Goal: Task Accomplishment & Management: Complete application form

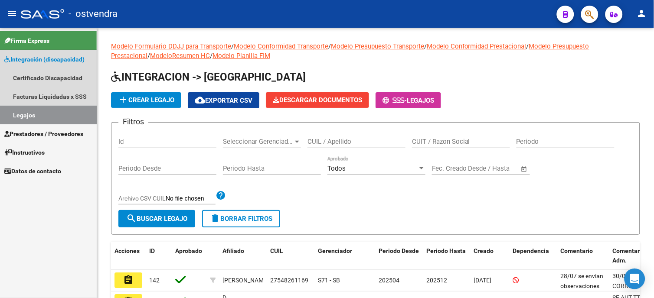
click at [52, 65] on link "Integración (discapacidad)" at bounding box center [48, 59] width 97 height 19
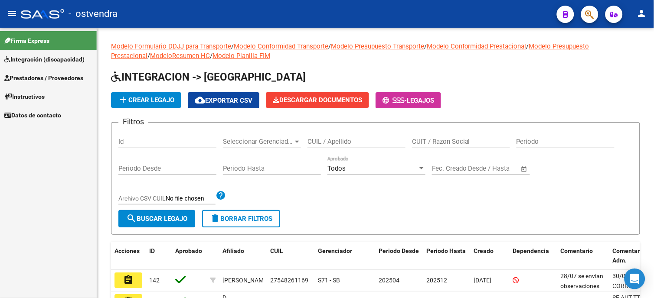
click at [51, 60] on span "Integración (discapacidad)" at bounding box center [44, 60] width 80 height 10
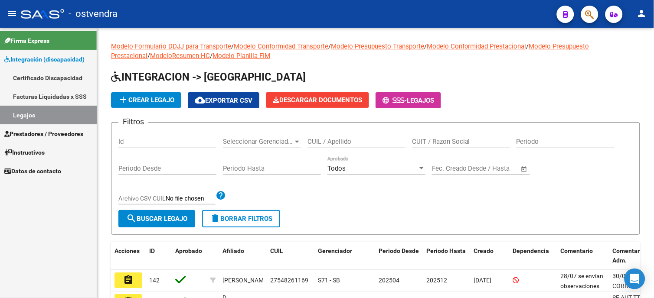
click at [56, 133] on span "Prestadores / Proveedores" at bounding box center [43, 134] width 79 height 10
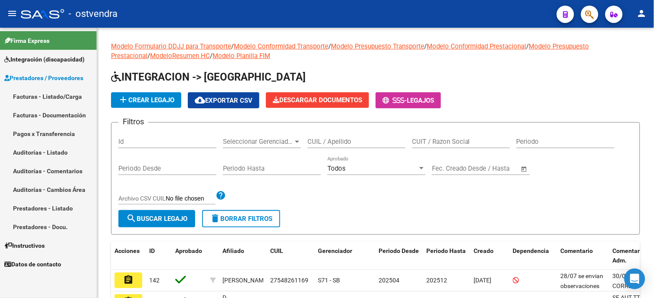
click at [59, 97] on link "Facturas - Listado/Carga" at bounding box center [48, 96] width 97 height 19
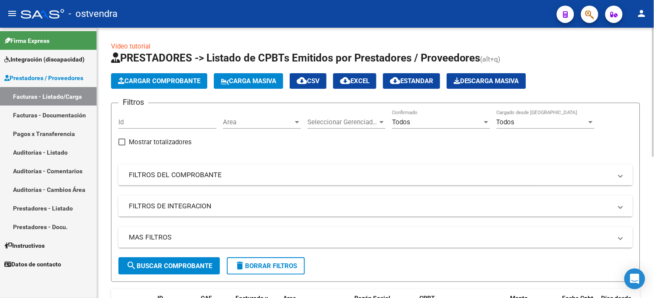
click at [177, 84] on span "Cargar Comprobante" at bounding box center [159, 81] width 82 height 8
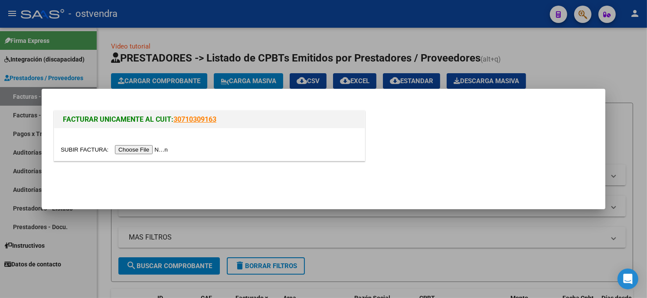
click at [142, 150] on input "file" at bounding box center [116, 149] width 110 height 9
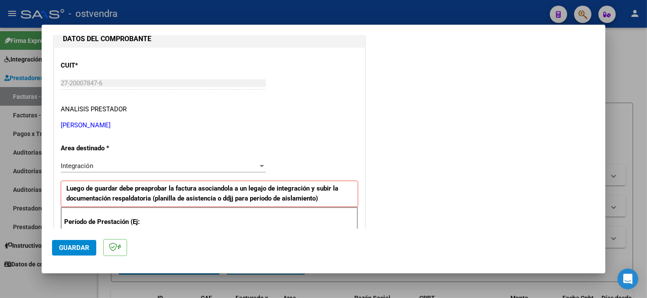
scroll to position [144, 0]
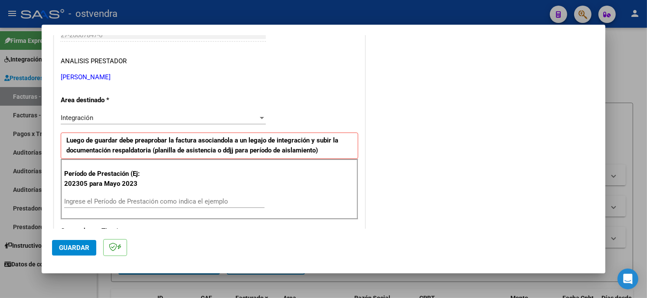
click at [148, 204] on input "Ingrese el Período de Prestación como indica el ejemplo" at bounding box center [164, 202] width 200 height 8
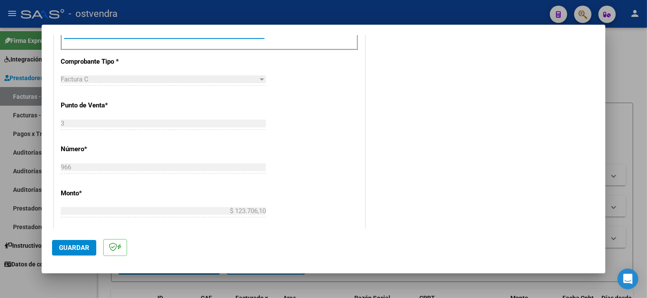
scroll to position [337, 0]
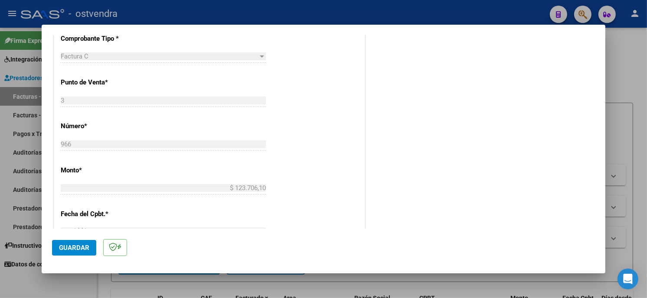
type input "202507"
click at [77, 248] on span "Guardar" at bounding box center [74, 248] width 30 height 8
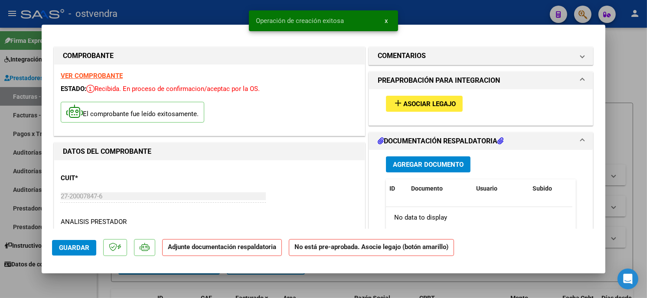
click at [442, 112] on div "add Asociar Legajo" at bounding box center [481, 103] width 203 height 29
click at [441, 108] on span "Asociar Legajo" at bounding box center [429, 104] width 52 height 8
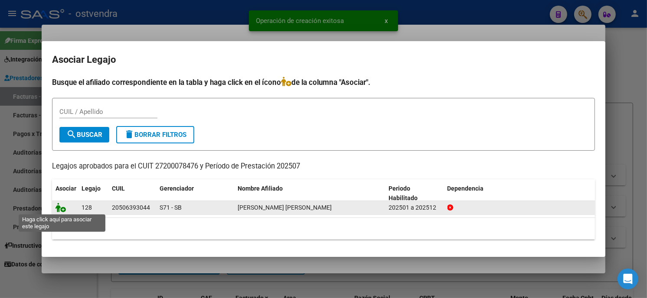
click at [62, 208] on icon at bounding box center [61, 208] width 10 height 10
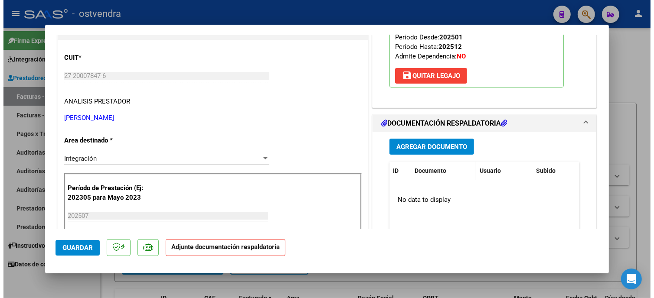
scroll to position [144, 0]
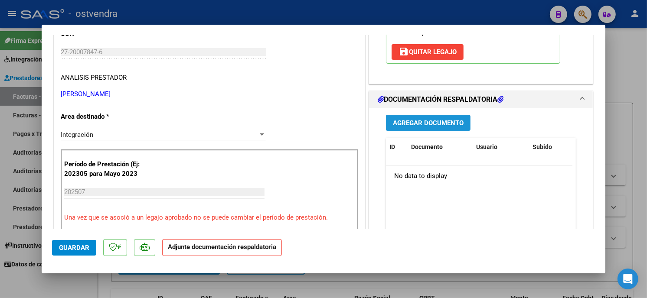
click at [453, 129] on button "Agregar Documento" at bounding box center [428, 123] width 85 height 16
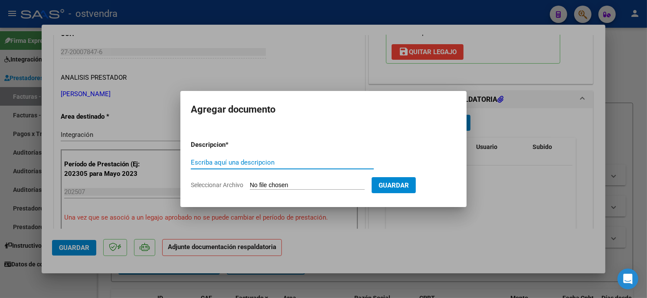
click at [305, 184] on input "Seleccionar Archivo" at bounding box center [307, 186] width 115 height 8
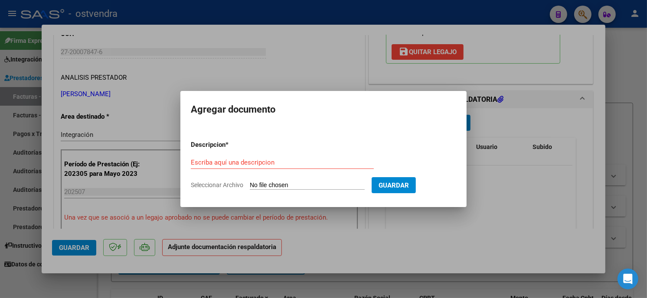
type input "C:\fakepath\ASISTENCIA C-3-966.jpg"
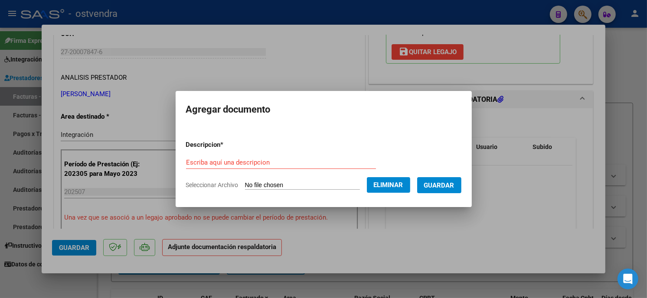
click at [261, 164] on input "Escriba aquí una descripcion" at bounding box center [281, 163] width 190 height 8
click at [254, 154] on form "Descripcion * Escriba aquí una descripcion Seleccionar Archivo Eliminar Guardar" at bounding box center [323, 165] width 275 height 63
click at [258, 165] on input "Escriba aquí una descripcion" at bounding box center [281, 163] width 190 height 8
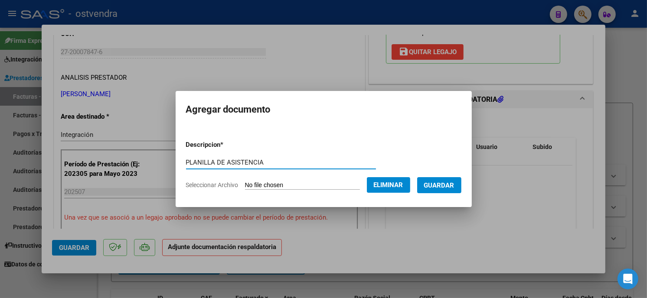
click at [265, 162] on input "PLANILLA DE ASISTENCIA" at bounding box center [281, 163] width 190 height 8
type input "PLANILLA DE ASISTENCIA"
click at [455, 185] on button "Guardar" at bounding box center [439, 185] width 44 height 16
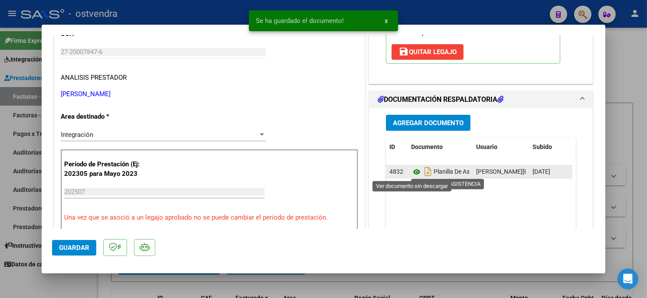
click at [411, 168] on icon at bounding box center [416, 172] width 11 height 10
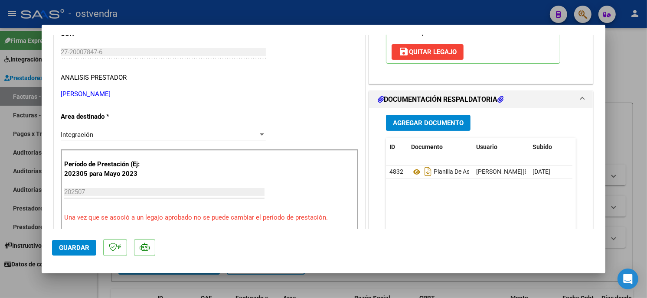
click at [77, 248] on span "Guardar" at bounding box center [74, 248] width 30 height 8
click at [249, 12] on div at bounding box center [323, 149] width 647 height 298
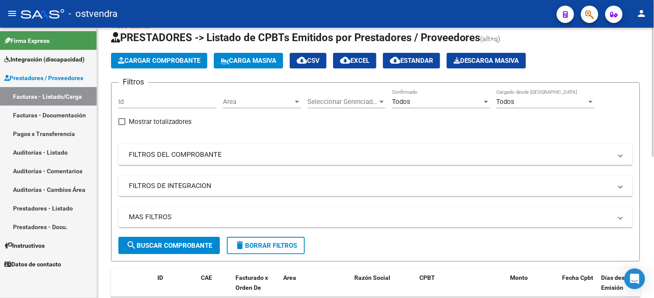
scroll to position [0, 0]
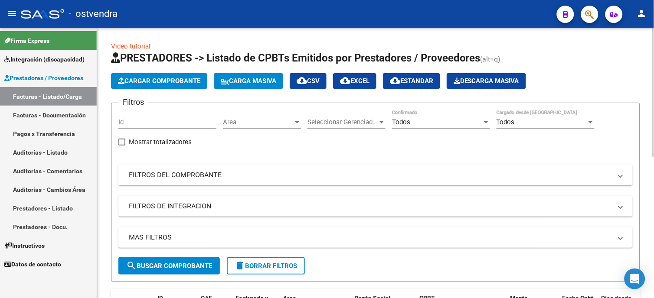
click at [411, 125] on div "Todos" at bounding box center [437, 122] width 90 height 8
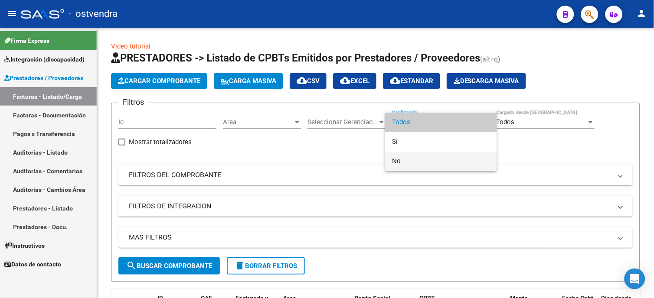
click at [426, 160] on span "No" at bounding box center [441, 162] width 98 height 20
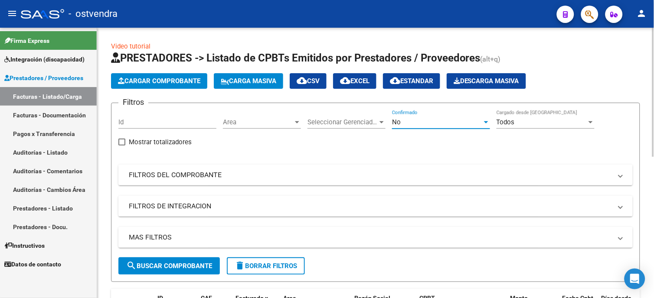
click at [201, 266] on span "search Buscar Comprobante" at bounding box center [169, 266] width 86 height 8
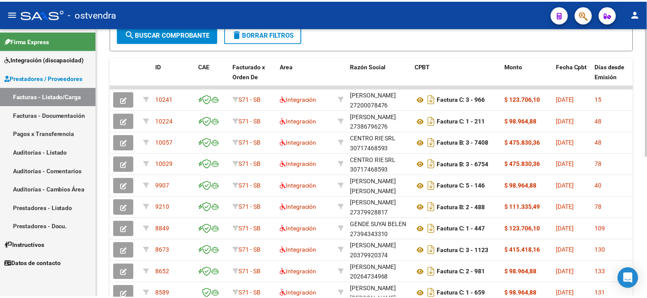
scroll to position [241, 0]
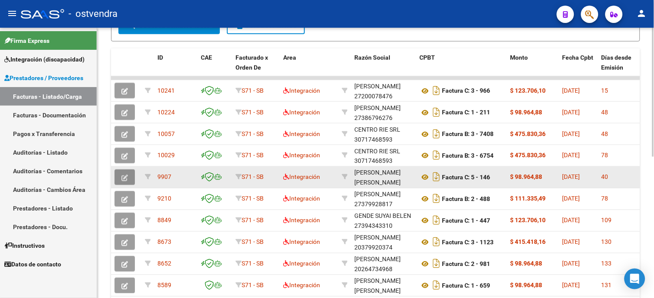
click at [131, 176] on button "button" at bounding box center [125, 178] width 20 height 16
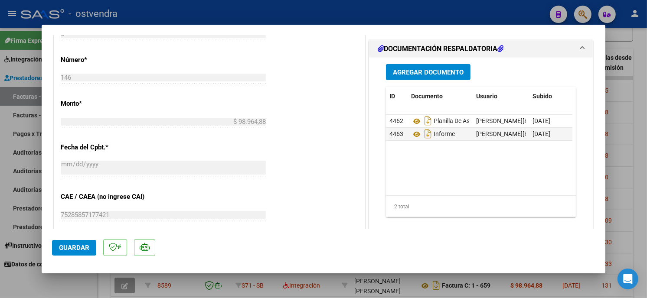
scroll to position [385, 0]
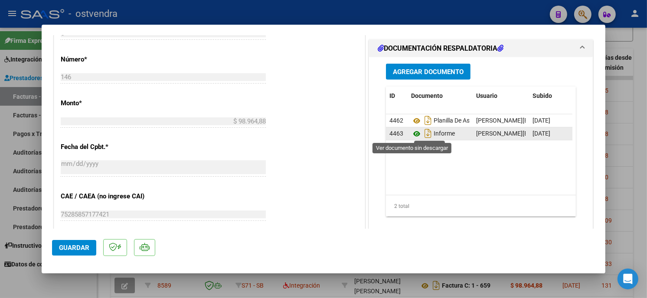
click at [414, 131] on icon at bounding box center [416, 134] width 11 height 10
click at [414, 137] on icon at bounding box center [416, 134] width 11 height 10
click at [340, 16] on div at bounding box center [323, 149] width 647 height 298
type input "$ 0,00"
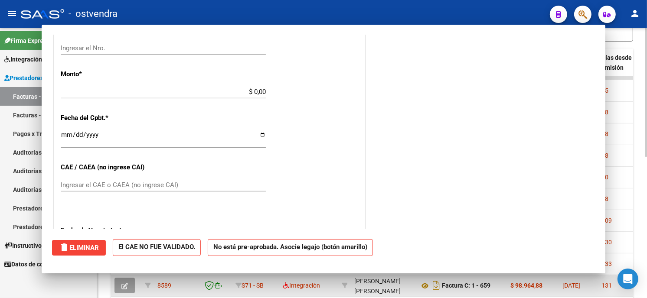
scroll to position [0, 0]
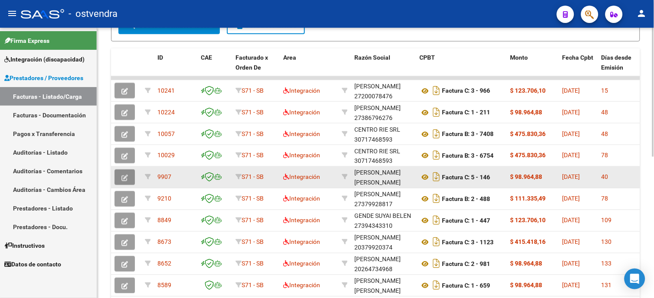
click at [133, 177] on button "button" at bounding box center [125, 178] width 20 height 16
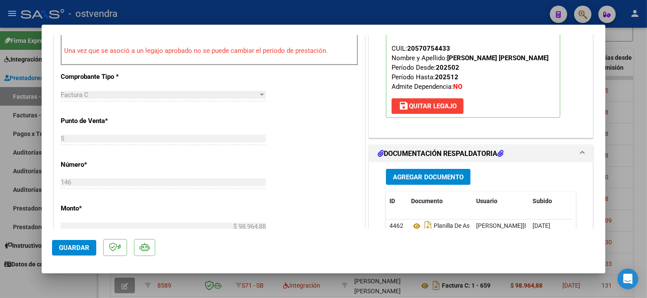
scroll to position [289, 0]
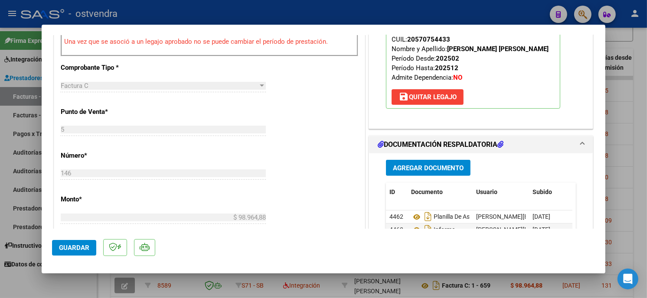
click at [448, 167] on span "Agregar Documento" at bounding box center [428, 168] width 71 height 8
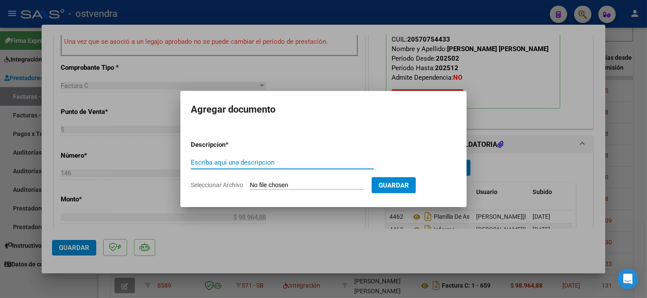
click at [282, 181] on app-file-uploader "Seleccionar Archivo" at bounding box center [281, 185] width 181 height 8
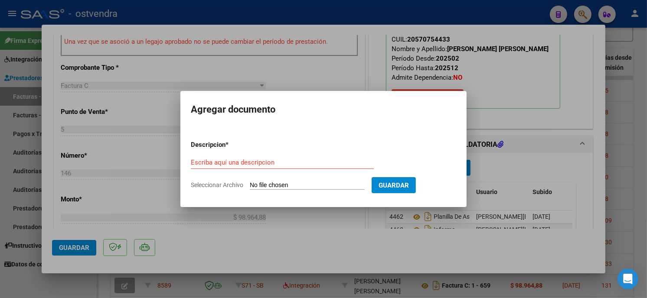
click at [282, 187] on input "Seleccionar Archivo" at bounding box center [307, 186] width 115 height 8
type input "C:\fakepath\[PERSON_NAME]-FONO.pdf"
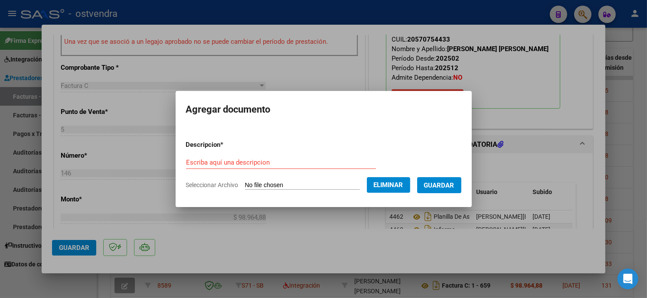
click at [284, 160] on input "Escriba aquí una descripcion" at bounding box center [281, 163] width 190 height 8
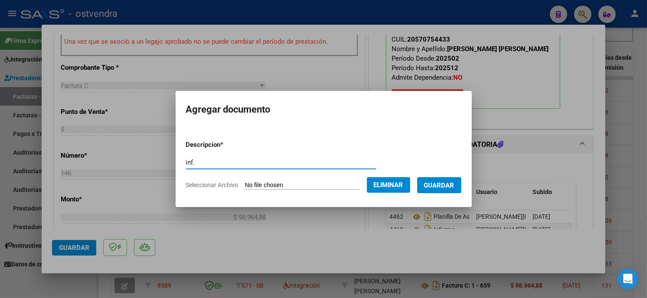
type input "inf."
click at [469, 181] on mat-dialog-content "Descripcion * inf. Escriba aquí una descripcion Seleccionar Archivo Eliminar Gu…" at bounding box center [324, 162] width 296 height 70
click at [450, 185] on span "Guardar" at bounding box center [439, 186] width 30 height 8
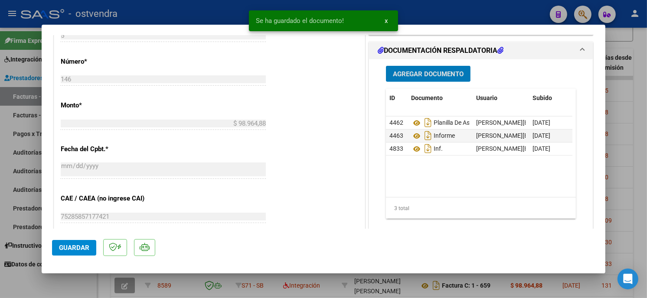
scroll to position [385, 0]
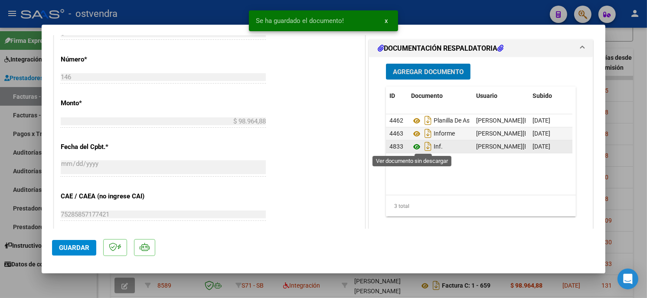
click at [413, 148] on icon at bounding box center [416, 147] width 11 height 10
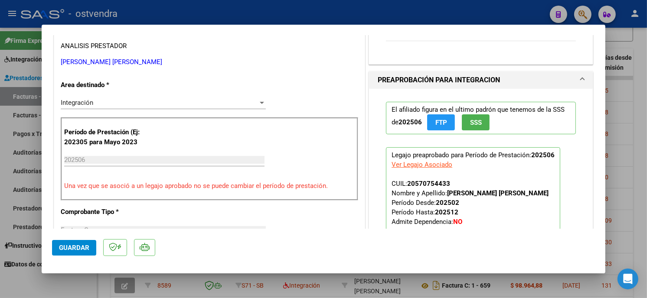
scroll to position [0, 0]
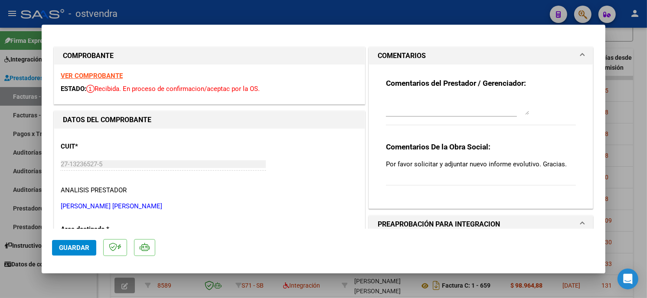
click at [436, 106] on textarea at bounding box center [457, 106] width 143 height 17
type textarea "L"
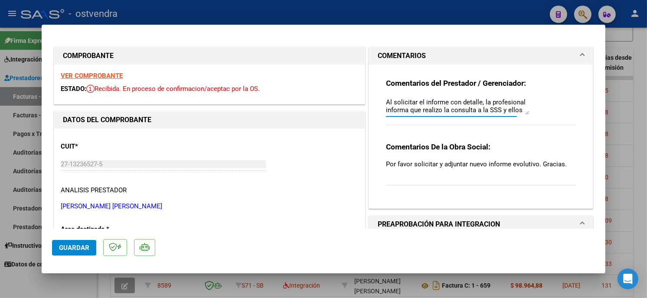
click at [475, 101] on textarea "Al solicitar el informe con detalle, la profesional informa que realizo la cons…" at bounding box center [457, 106] width 143 height 17
click at [450, 113] on textarea "Al solicitar el informe con detalle de evolucion, la profesional informa que re…" at bounding box center [457, 106] width 143 height 17
drag, startPoint x: 402, startPoint y: 101, endPoint x: 409, endPoint y: 102, distance: 7.4
click at [403, 101] on textarea "Al solicitar el informe con detalle de evolución, la profesional informa que re…" at bounding box center [457, 106] width 143 height 17
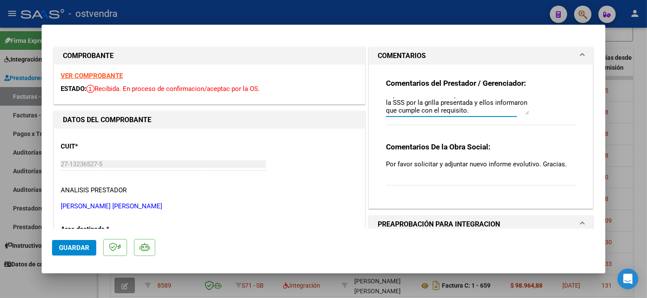
click at [502, 109] on textarea "Al solicitar el informe con detalle de evolución, la profesional informa que re…" at bounding box center [457, 106] width 143 height 17
type textarea "Al solicitar el informe con detalle de evolución, la profesional informa que re…"
click at [87, 249] on span "Guardar" at bounding box center [74, 248] width 30 height 8
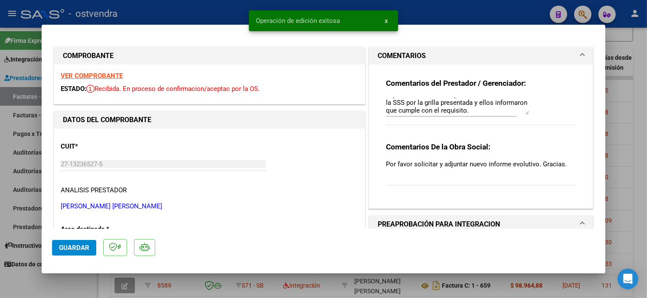
click at [466, 16] on div at bounding box center [323, 149] width 647 height 298
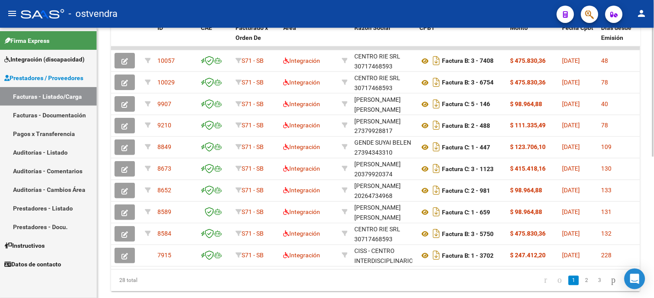
scroll to position [262, 0]
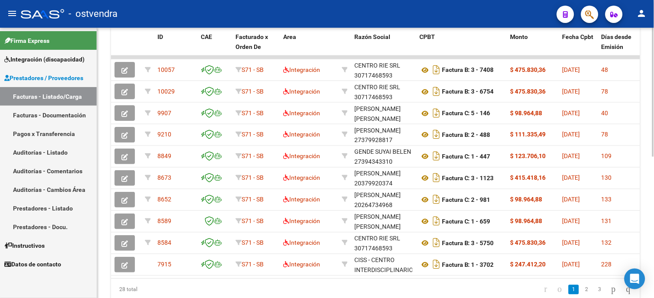
click at [653, 199] on div at bounding box center [653, 219] width 2 height 129
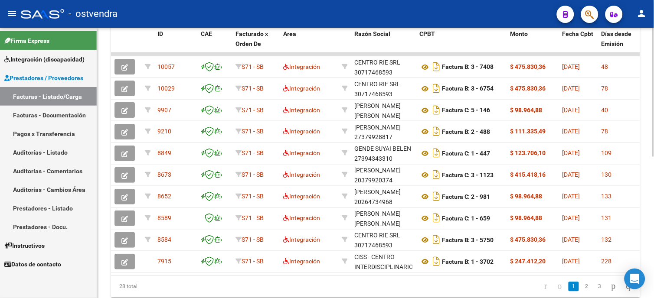
click at [654, 217] on html "menu - ostvendra person Firma Express Integración (discapacidad) Certificado Di…" at bounding box center [327, 149] width 654 height 298
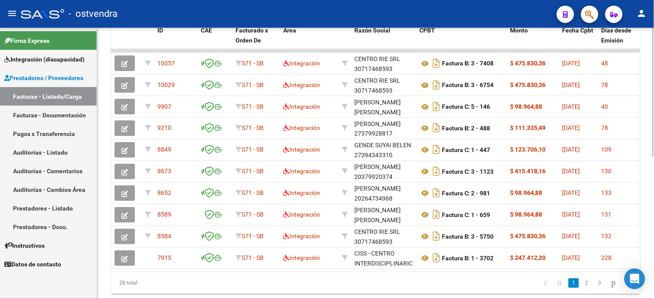
scroll to position [267, 0]
click at [652, 218] on div at bounding box center [653, 222] width 2 height 129
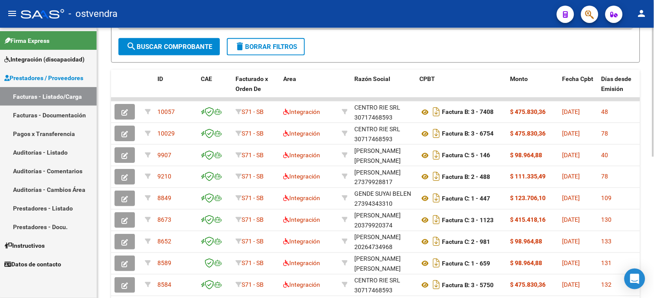
click at [654, 190] on html "menu - ostvendra person Firma Express Integración (discapacidad) Certificado Di…" at bounding box center [327, 149] width 654 height 298
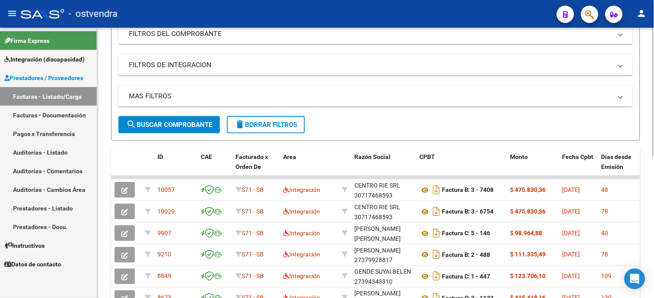
scroll to position [141, 0]
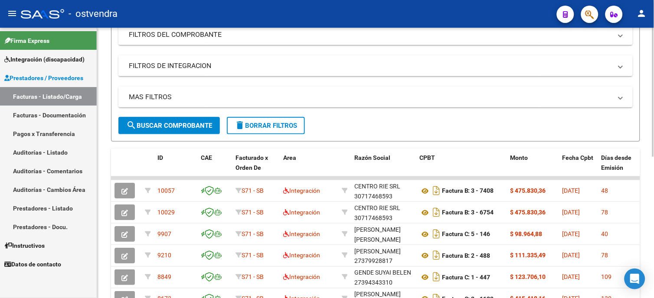
click at [652, 152] on div at bounding box center [653, 160] width 2 height 129
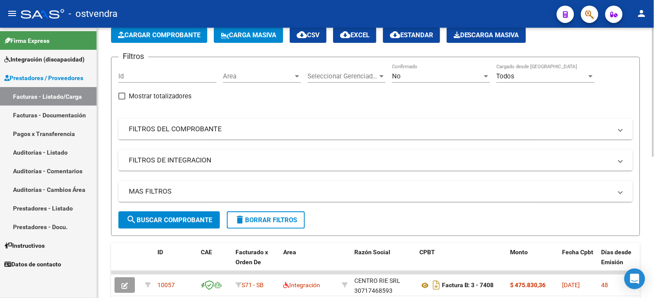
scroll to position [85, 0]
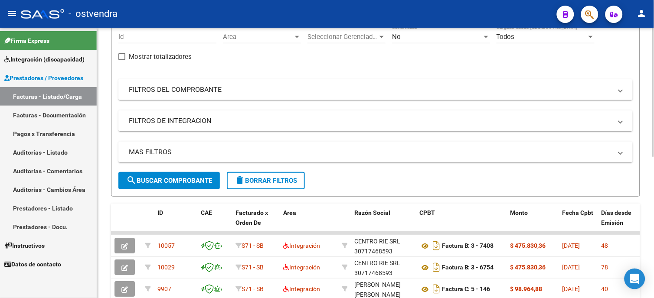
click at [654, 155] on div at bounding box center [653, 133] width 2 height 129
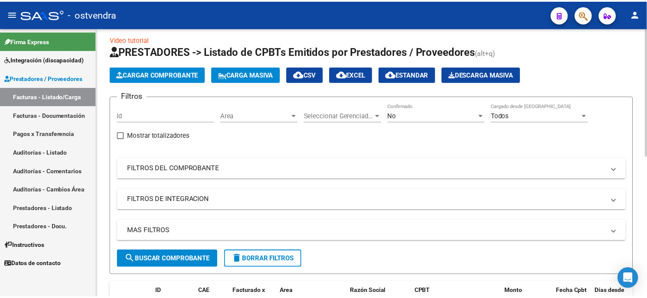
scroll to position [0, 0]
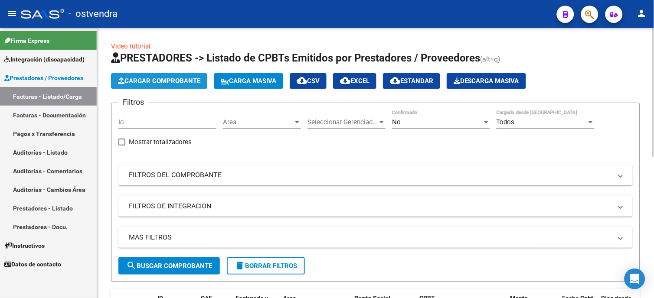
click at [158, 81] on span "Cargar Comprobante" at bounding box center [159, 81] width 82 height 8
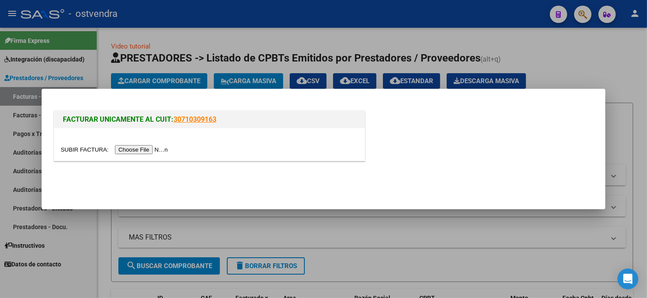
click at [140, 151] on input "file" at bounding box center [116, 149] width 110 height 9
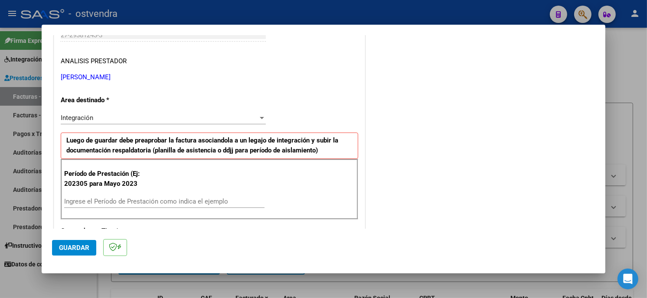
scroll to position [193, 0]
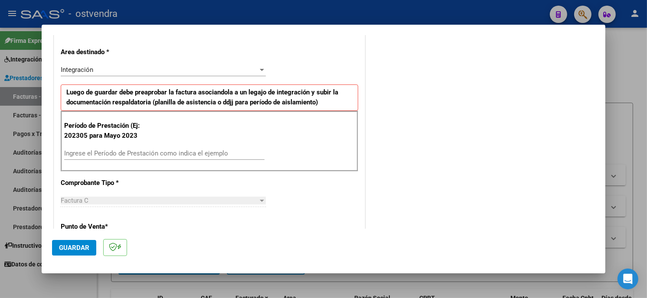
click at [204, 152] on input "Ingrese el Período de Prestación como indica el ejemplo" at bounding box center [164, 154] width 200 height 8
type input "202507"
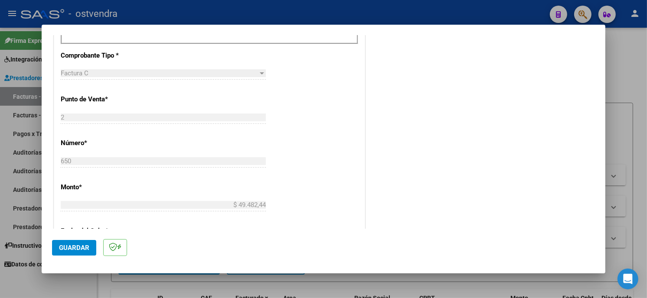
scroll to position [337, 0]
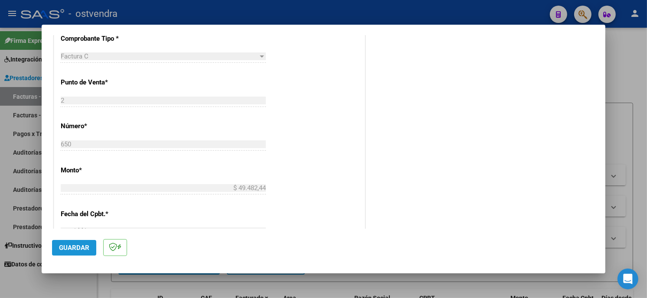
click at [81, 249] on span "Guardar" at bounding box center [74, 248] width 30 height 8
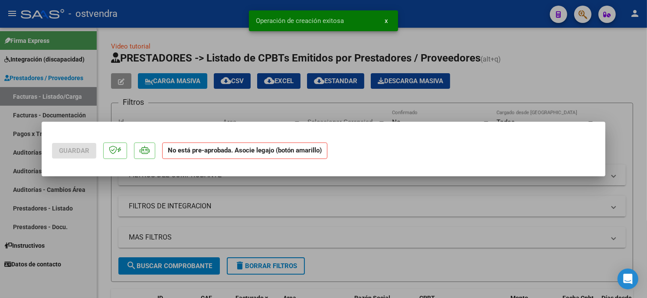
scroll to position [0, 0]
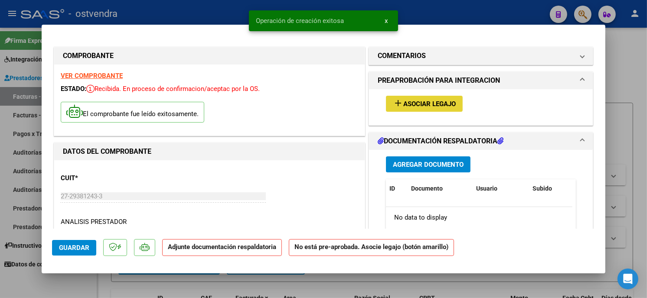
click at [436, 105] on span "Asociar Legajo" at bounding box center [429, 104] width 52 height 8
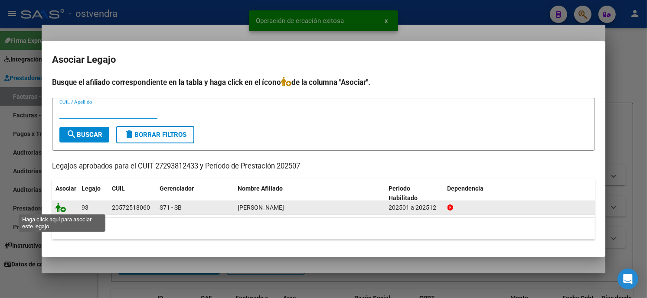
click at [62, 206] on icon at bounding box center [61, 208] width 10 height 10
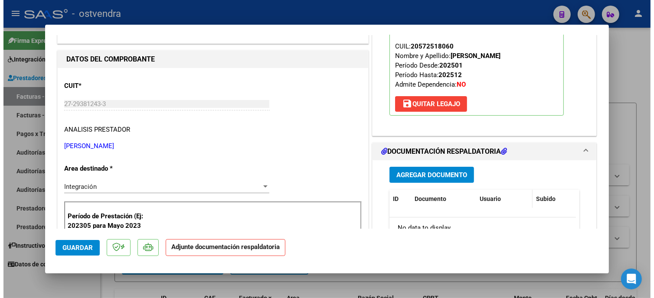
scroll to position [96, 0]
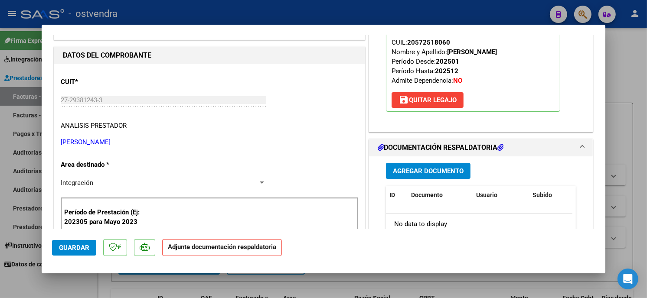
click at [435, 167] on span "Agregar Documento" at bounding box center [428, 171] width 71 height 8
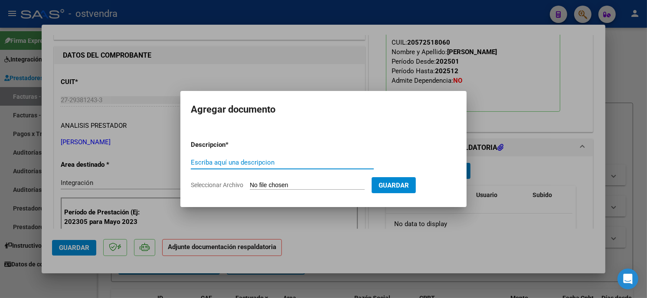
click at [285, 184] on input "Seleccionar Archivo" at bounding box center [307, 186] width 115 height 8
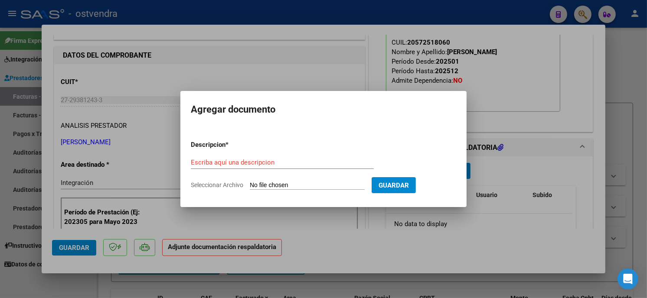
type input "C:\fakepath\ASISTENCIA C-2-650.jpg"
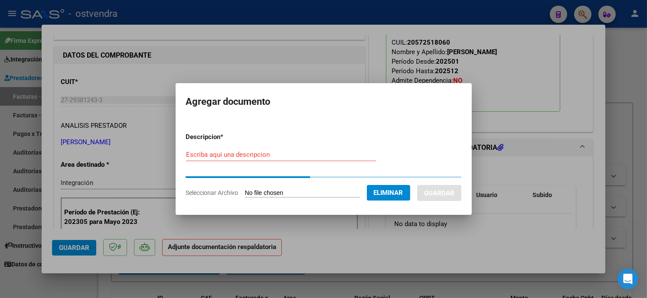
click at [259, 148] on form "Descripcion * Escriba aquí una descripcion Seleccionar Archivo Eliminar Guardar" at bounding box center [323, 165] width 275 height 79
click at [264, 152] on input "Escriba aquí una descripcion" at bounding box center [281, 155] width 190 height 8
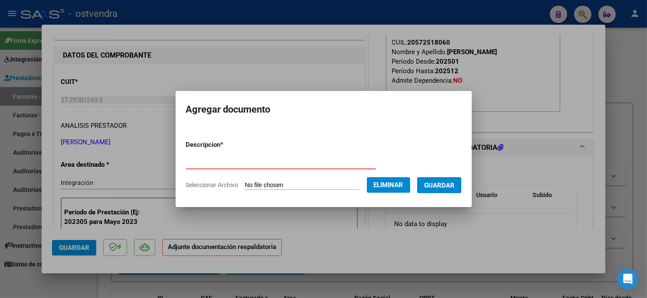
type input "PLANILLA DE ASISTENCIA"
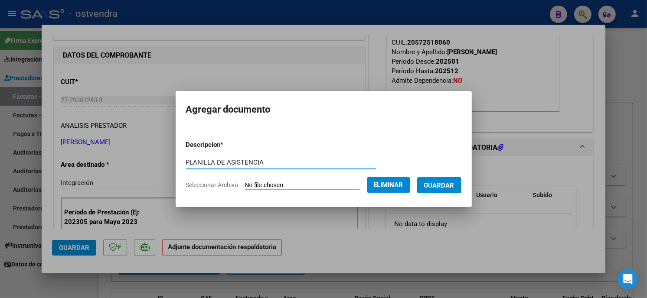
click at [445, 189] on span "Guardar" at bounding box center [439, 186] width 30 height 8
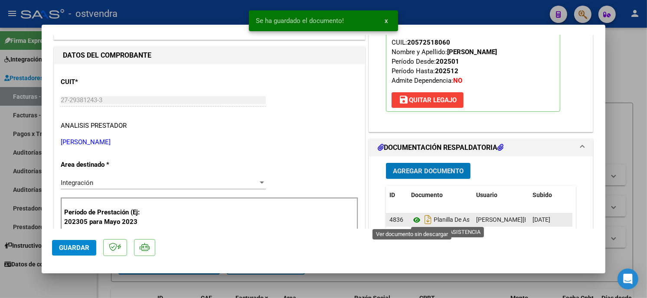
click at [415, 220] on icon at bounding box center [416, 220] width 11 height 10
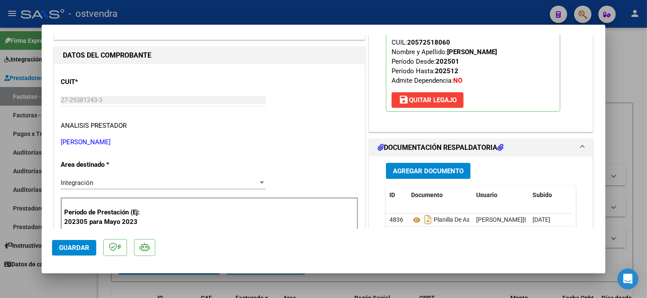
click at [84, 246] on span "Guardar" at bounding box center [74, 248] width 30 height 8
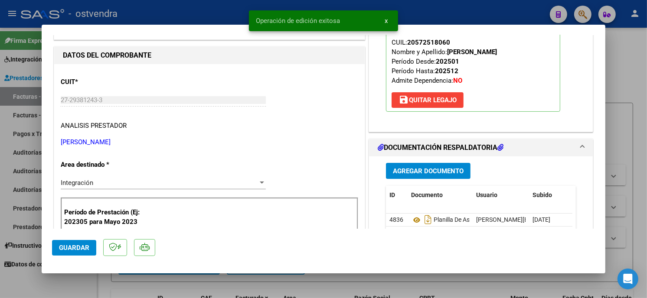
drag, startPoint x: 151, startPoint y: 16, endPoint x: 151, endPoint y: 1, distance: 14.8
click at [151, 16] on div at bounding box center [323, 149] width 647 height 298
type input "$ 0,00"
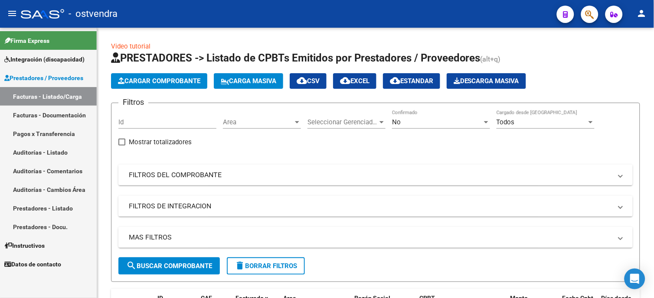
click at [65, 64] on span "Integración (discapacidad)" at bounding box center [44, 60] width 80 height 10
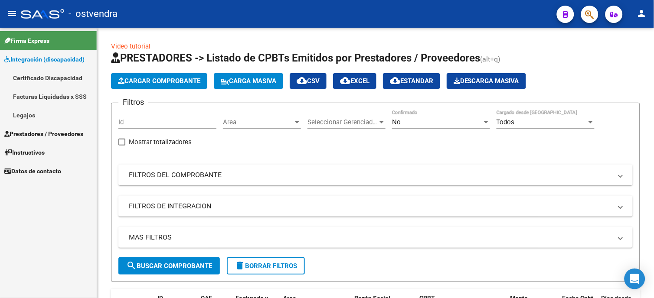
click at [59, 118] on link "Legajos" at bounding box center [48, 115] width 97 height 19
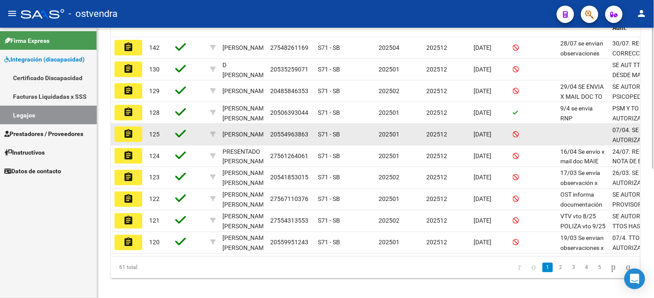
scroll to position [241, 0]
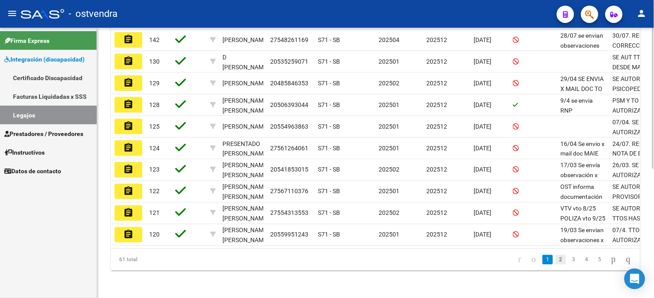
click at [556, 265] on link "2" at bounding box center [561, 261] width 10 height 10
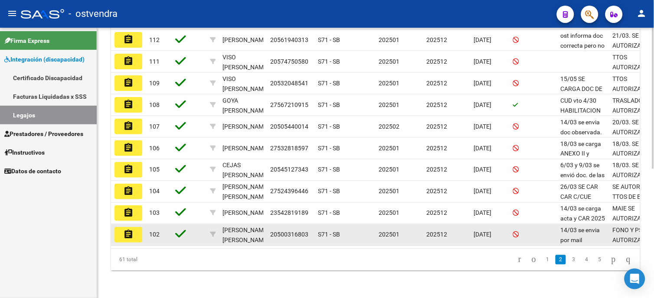
click at [125, 236] on mat-icon "assignment" at bounding box center [128, 234] width 10 height 10
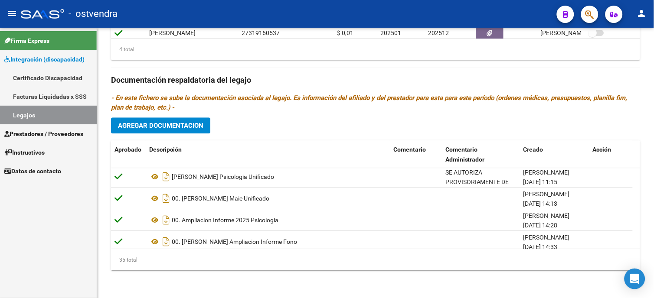
scroll to position [681, 0]
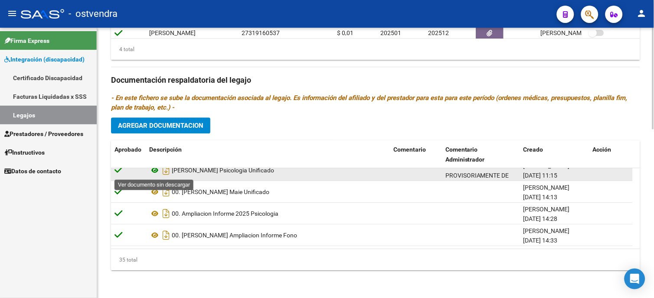
click at [154, 172] on icon at bounding box center [154, 170] width 11 height 10
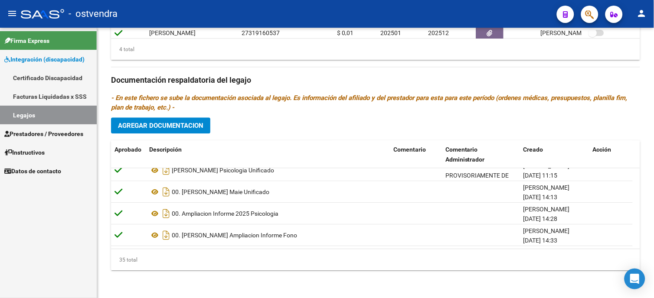
click at [35, 131] on span "Prestadores / Proveedores" at bounding box center [43, 134] width 79 height 10
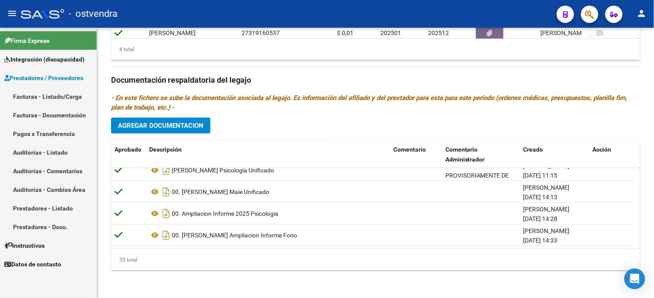
click at [42, 98] on link "Facturas - Listado/Carga" at bounding box center [48, 96] width 97 height 19
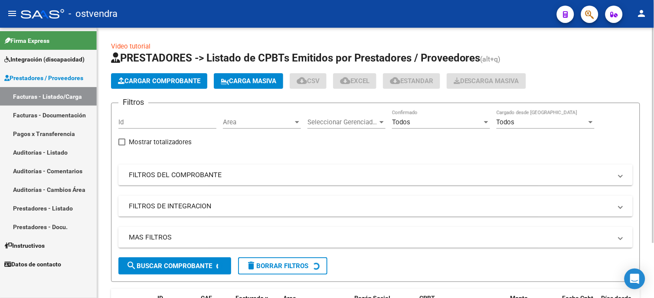
click at [158, 83] on span "Cargar Comprobante" at bounding box center [159, 81] width 82 height 8
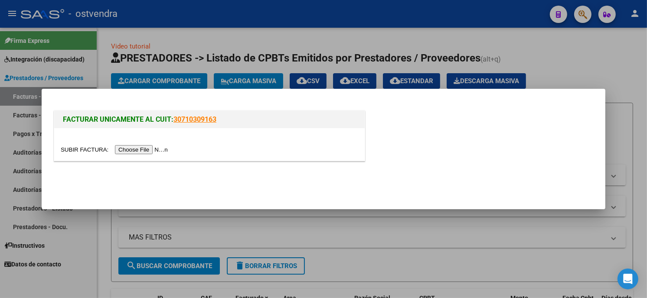
click at [141, 148] on input "file" at bounding box center [116, 149] width 110 height 9
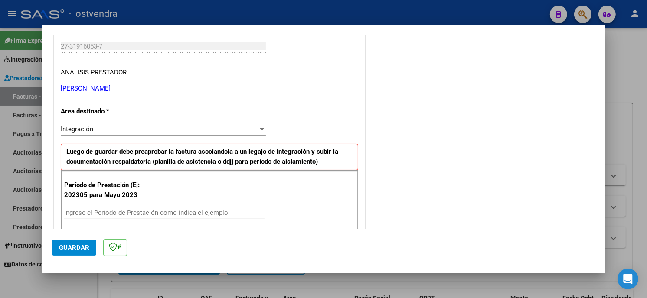
scroll to position [144, 0]
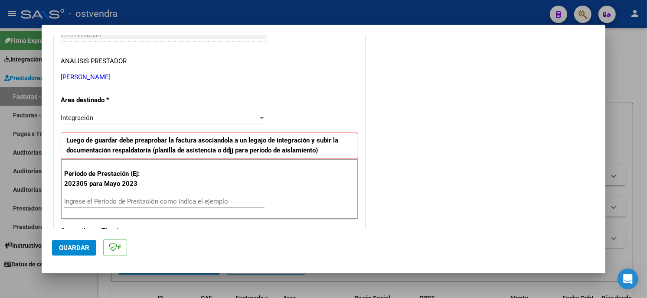
click at [128, 199] on input "Ingrese el Período de Prestación como indica el ejemplo" at bounding box center [164, 202] width 200 height 8
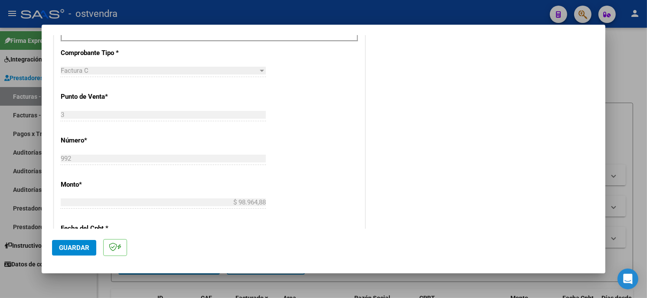
scroll to position [337, 0]
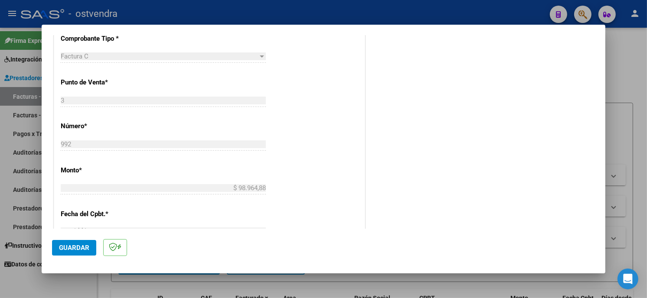
type input "202506"
click at [88, 243] on button "Guardar" at bounding box center [74, 248] width 44 height 16
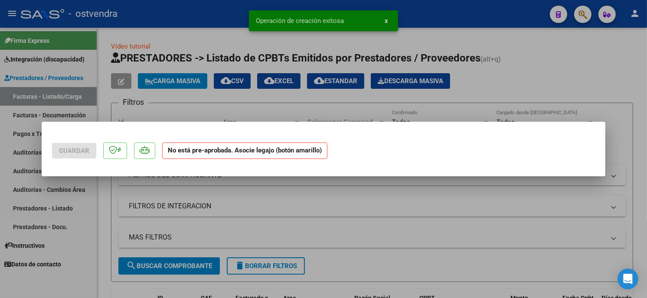
scroll to position [0, 0]
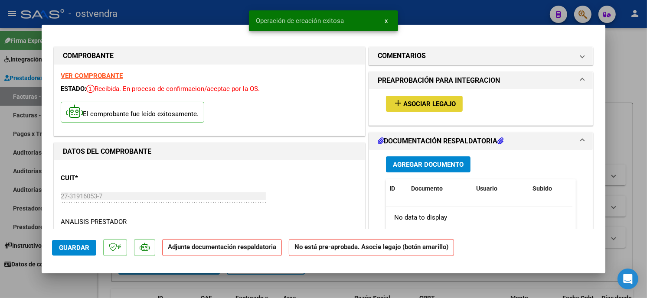
click at [443, 108] on button "add Asociar Legajo" at bounding box center [424, 104] width 77 height 16
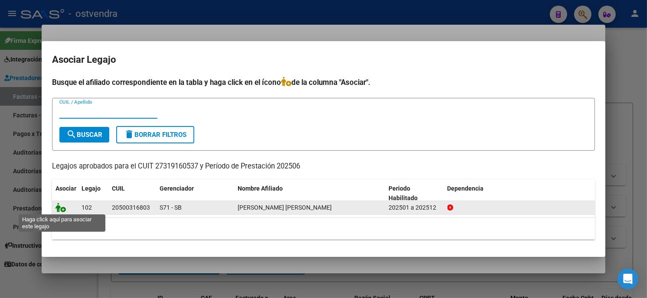
click at [62, 207] on icon at bounding box center [61, 208] width 10 height 10
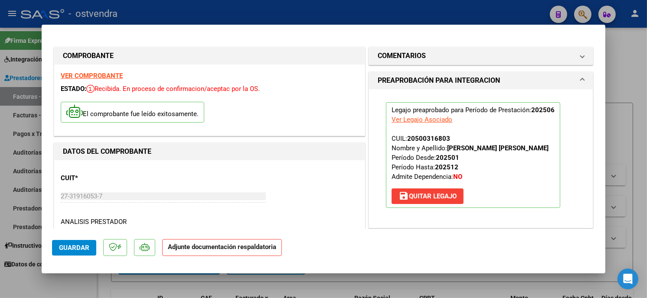
scroll to position [96, 0]
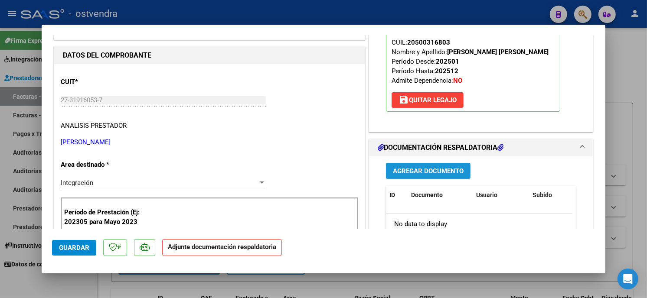
click at [443, 174] on span "Agregar Documento" at bounding box center [428, 171] width 71 height 8
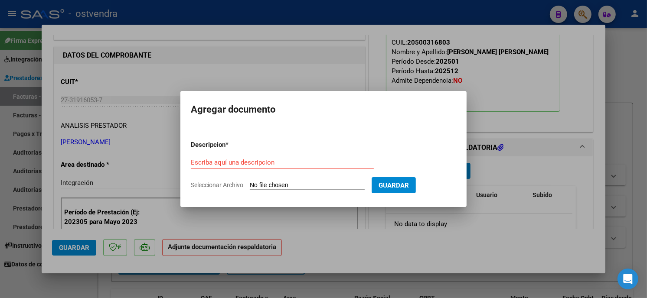
click at [268, 185] on input "Seleccionar Archivo" at bounding box center [307, 186] width 115 height 8
type input "C:\fakepath\ASISTENCIA C-3-992.jpg"
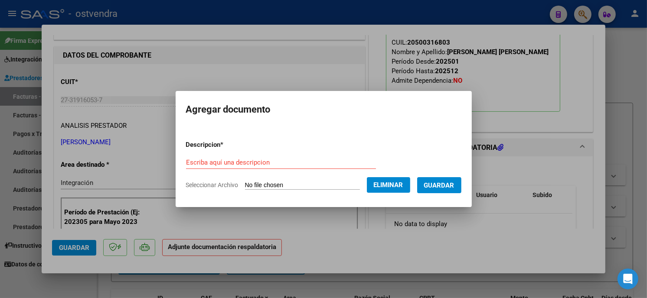
click at [259, 158] on div "Escriba aquí una descripcion" at bounding box center [281, 162] width 190 height 13
click at [255, 166] on input "Escriba aquí una descripcion" at bounding box center [281, 163] width 190 height 8
type input "PLANILLA DE ASISTENCIA"
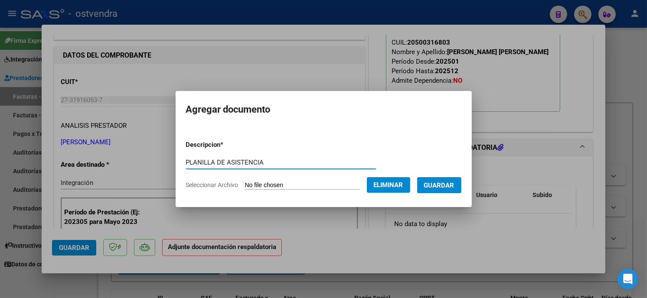
click at [455, 187] on button "Guardar" at bounding box center [439, 185] width 44 height 16
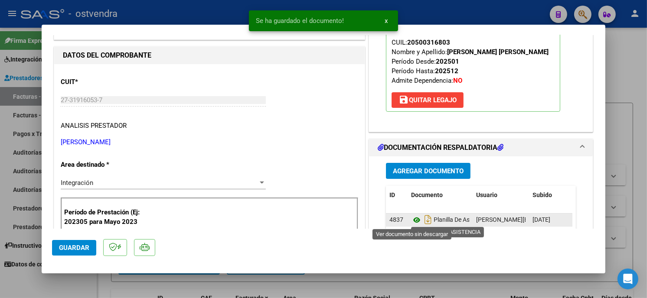
click at [413, 220] on icon at bounding box center [416, 220] width 11 height 10
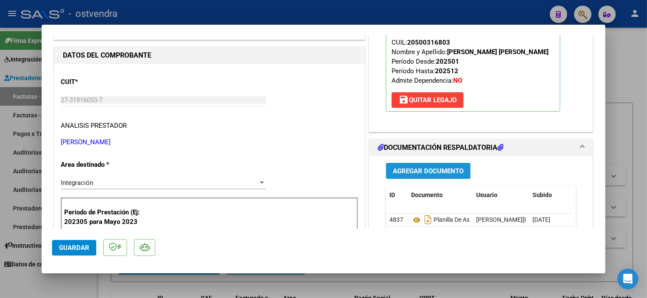
click at [437, 172] on span "Agregar Documento" at bounding box center [428, 171] width 71 height 8
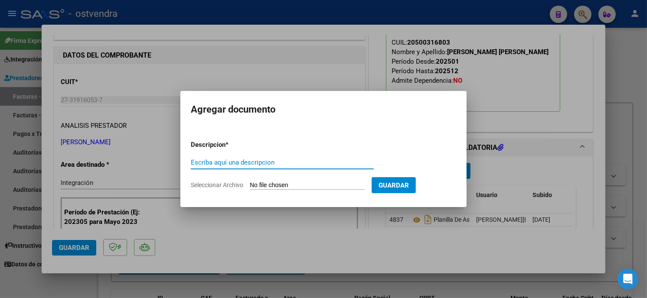
click at [290, 186] on input "Seleccionar Archivo" at bounding box center [307, 186] width 115 height 8
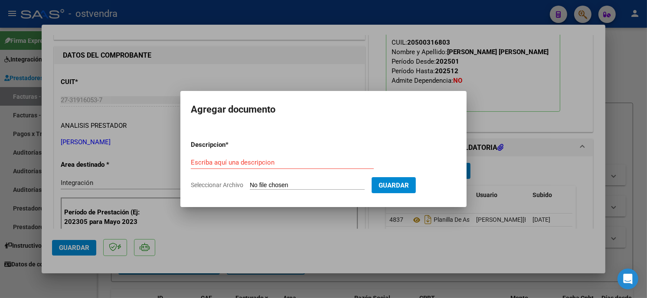
type input "C:\fakepath\[PERSON_NAME]-PSICO.pdf"
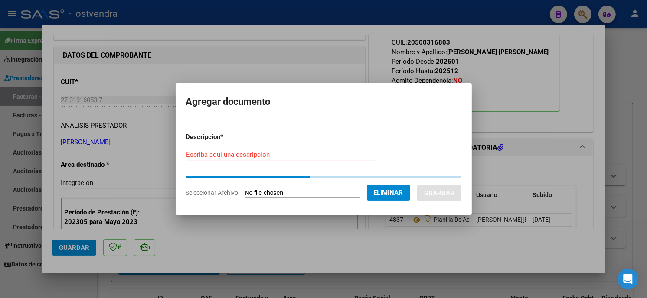
click at [265, 157] on input "Escriba aquí una descripcion" at bounding box center [281, 155] width 190 height 8
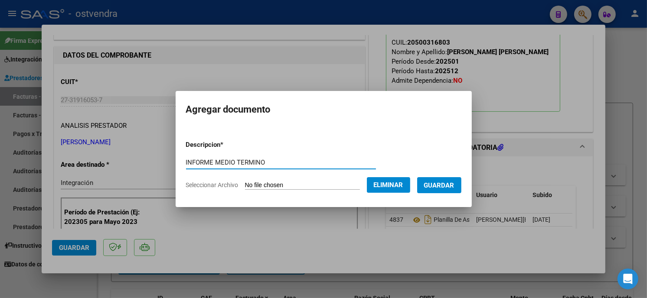
type input "INFORME MEDIO TERMINO"
click at [427, 190] on button "Guardar" at bounding box center [439, 185] width 44 height 16
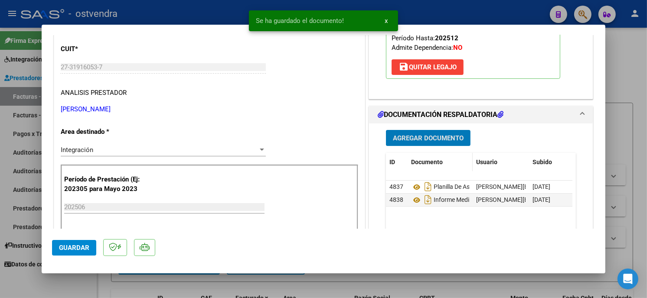
scroll to position [144, 0]
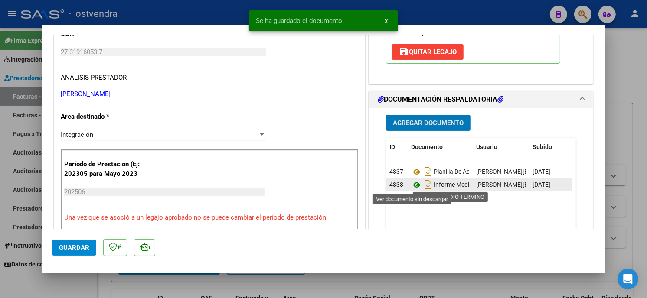
click at [411, 185] on icon at bounding box center [416, 185] width 11 height 10
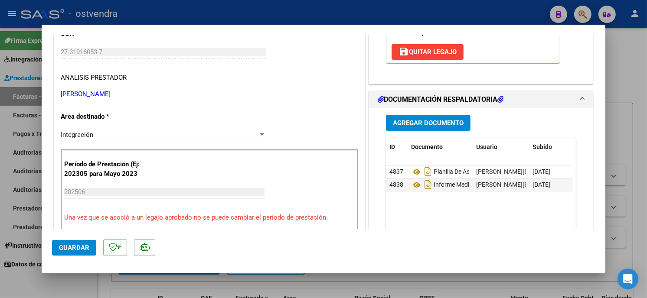
click at [84, 243] on button "Guardar" at bounding box center [74, 248] width 44 height 16
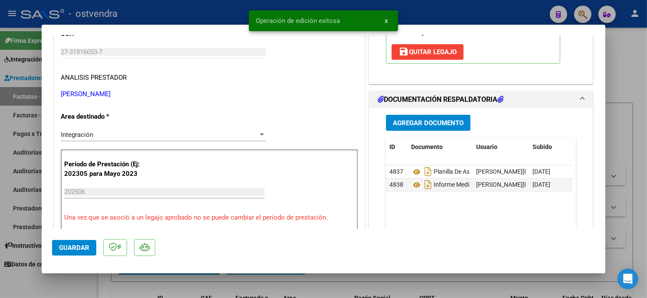
click at [193, 17] on div at bounding box center [323, 149] width 647 height 298
type input "$ 0,00"
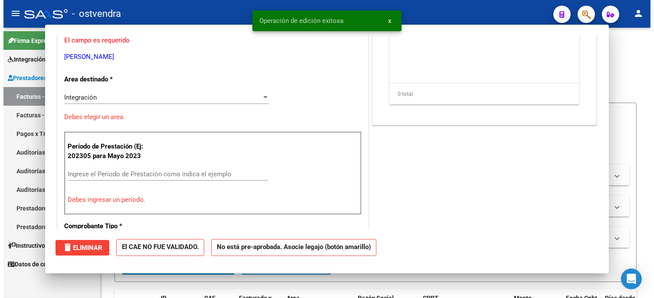
scroll to position [118, 0]
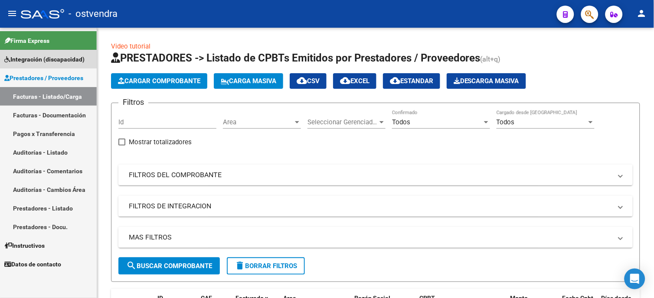
click at [52, 63] on span "Integración (discapacidad)" at bounding box center [44, 60] width 80 height 10
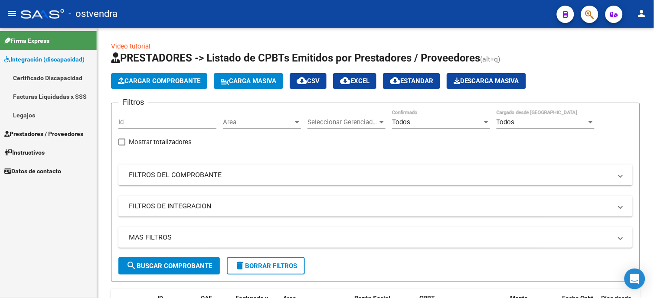
click at [46, 115] on link "Legajos" at bounding box center [48, 115] width 97 height 19
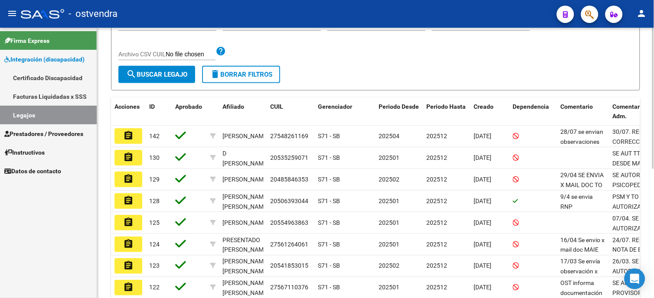
scroll to position [193, 0]
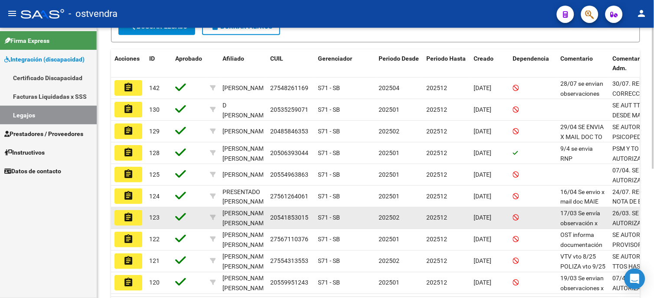
click at [138, 221] on button "assignment" at bounding box center [129, 218] width 28 height 16
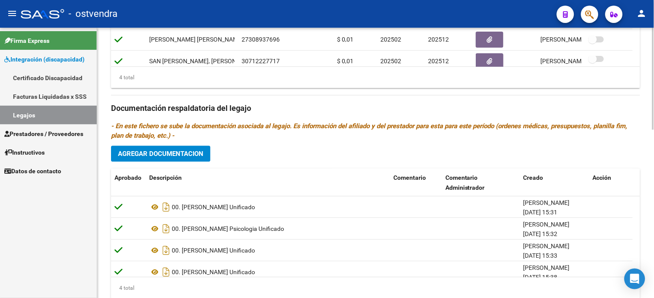
scroll to position [452, 0]
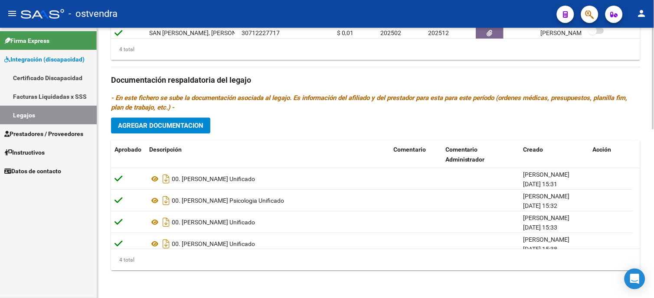
click at [654, 265] on html "menu - ostvendra person Firma Express Integración (discapacidad) Certificado Di…" at bounding box center [327, 149] width 654 height 298
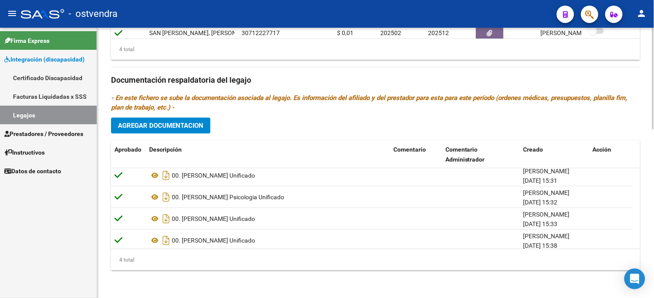
scroll to position [9, 0]
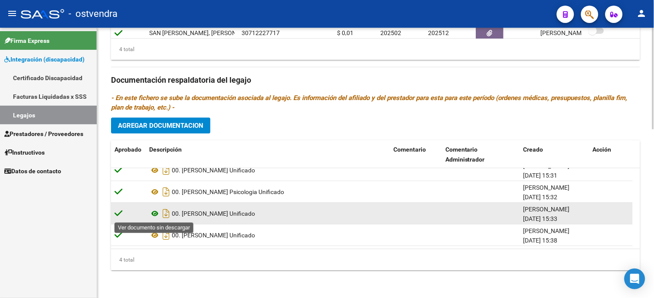
click at [154, 213] on icon at bounding box center [154, 214] width 11 height 10
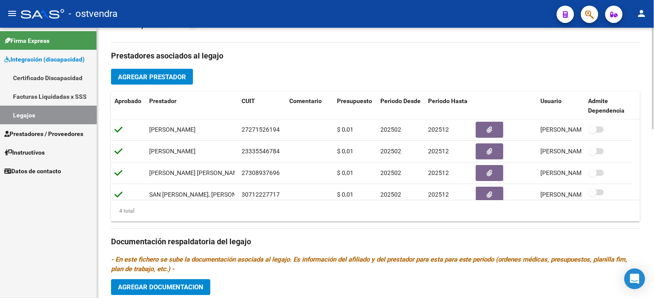
click at [650, 175] on div "arrow_back Editar 123 save Guardar cambios Legajo de Integración Modelo Formula…" at bounding box center [376, 100] width 559 height 721
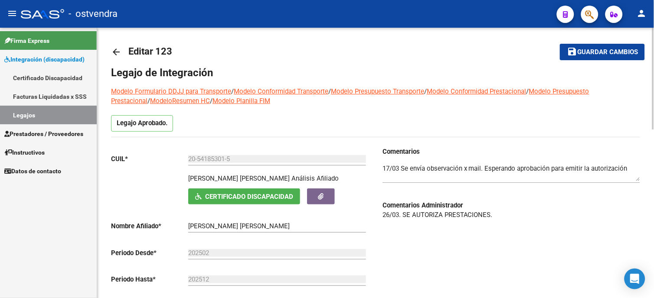
scroll to position [0, 0]
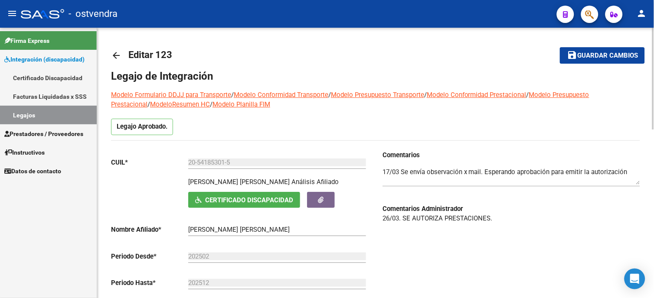
click at [654, 77] on html "menu - ostvendra person Firma Express Integración (discapacidad) Certificado Di…" at bounding box center [327, 149] width 654 height 298
click at [81, 129] on span "Prestadores / Proveedores" at bounding box center [43, 134] width 79 height 10
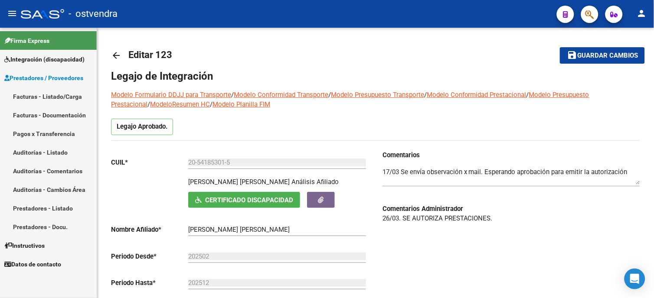
click at [68, 97] on link "Facturas - Listado/Carga" at bounding box center [48, 96] width 97 height 19
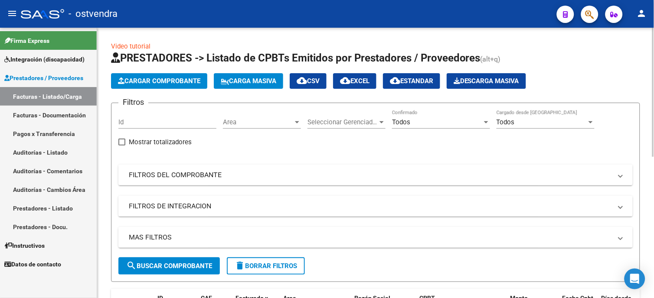
click at [192, 79] on span "Cargar Comprobante" at bounding box center [159, 81] width 82 height 8
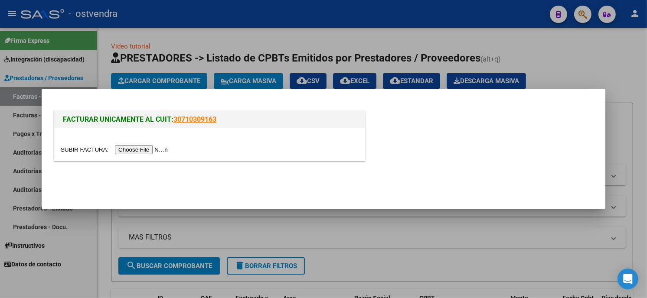
click at [130, 154] on input "file" at bounding box center [116, 149] width 110 height 9
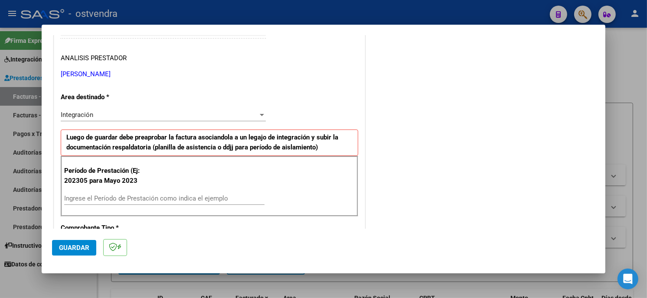
scroll to position [193, 0]
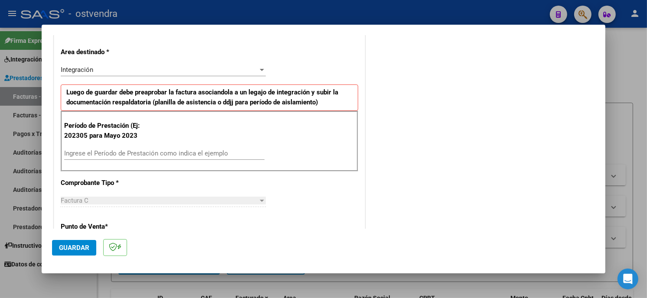
click at [96, 155] on input "Ingrese el Período de Prestación como indica el ejemplo" at bounding box center [164, 154] width 200 height 8
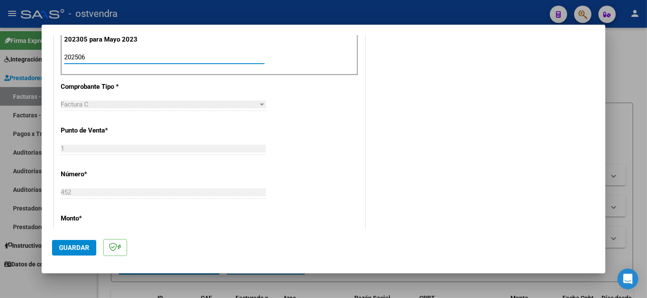
type input "202506"
click at [78, 247] on span "Guardar" at bounding box center [74, 248] width 30 height 8
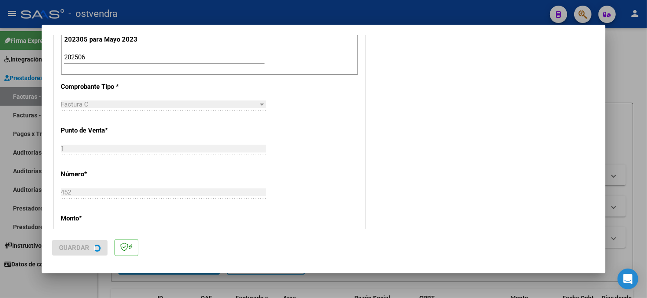
scroll to position [0, 0]
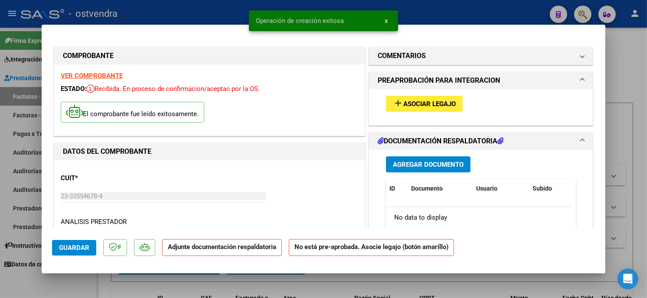
click at [450, 109] on button "add Asociar Legajo" at bounding box center [424, 104] width 77 height 16
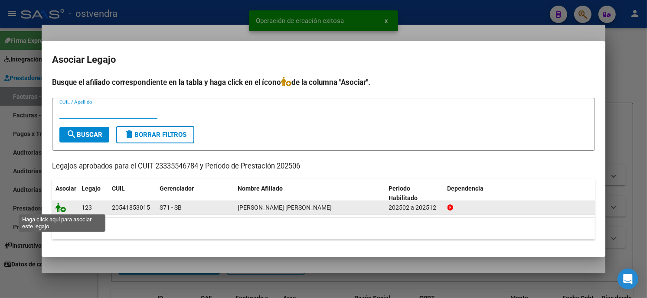
click at [63, 206] on icon at bounding box center [61, 208] width 10 height 10
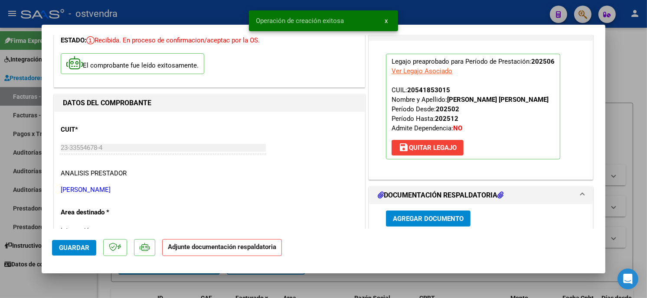
scroll to position [96, 0]
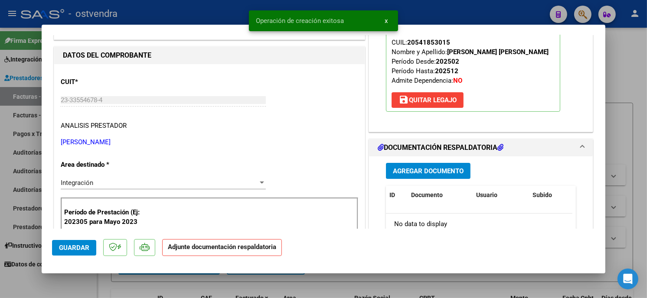
click at [453, 169] on span "Agregar Documento" at bounding box center [428, 171] width 71 height 8
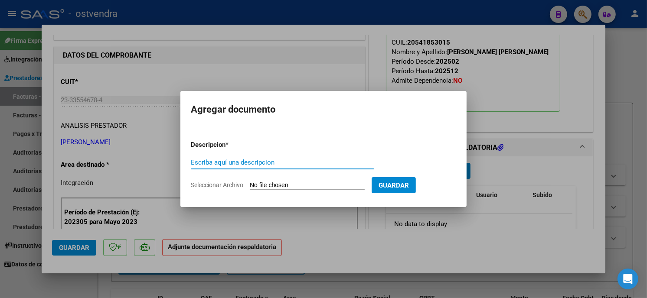
click at [311, 187] on input "Seleccionar Archivo" at bounding box center [307, 186] width 115 height 8
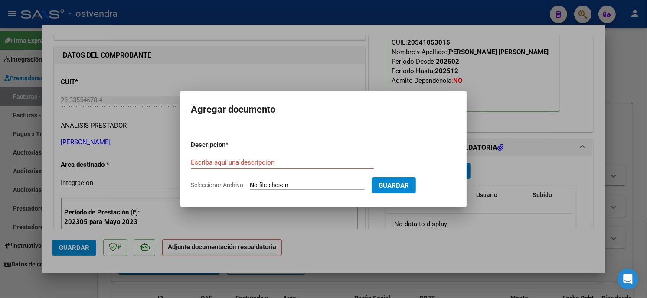
type input "C:\fakepath\ASISTENCIA C-1-452.pdf"
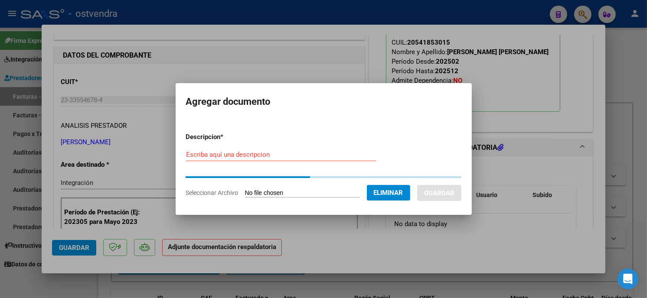
click at [279, 157] on input "Escriba aquí una descripcion" at bounding box center [281, 155] width 190 height 8
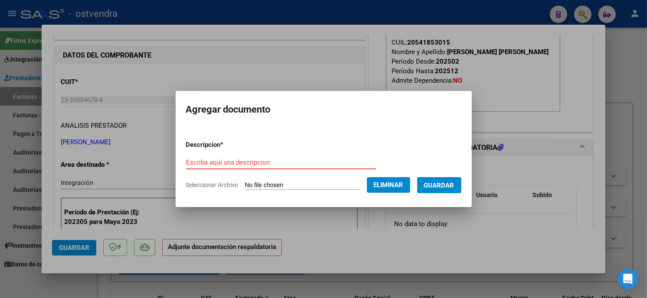
click at [268, 154] on form "Descripcion * Escriba aquí una descripcion Seleccionar Archivo Eliminar Guardar" at bounding box center [323, 165] width 275 height 63
click at [259, 164] on input "Escriba aquí una descripcion" at bounding box center [281, 163] width 190 height 8
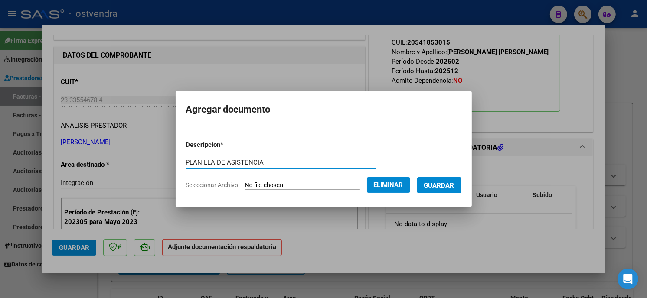
type input "PLANILLA DE ASISTENCIA"
click at [441, 183] on span "Guardar" at bounding box center [439, 186] width 30 height 8
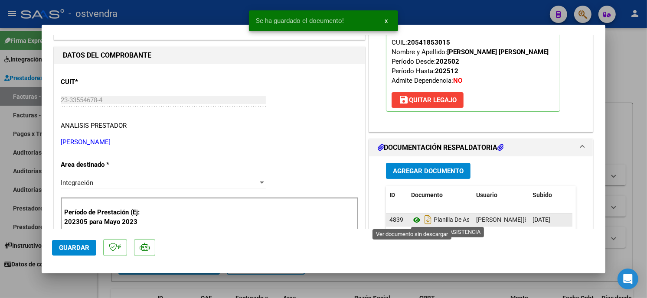
click at [411, 220] on icon at bounding box center [416, 220] width 11 height 10
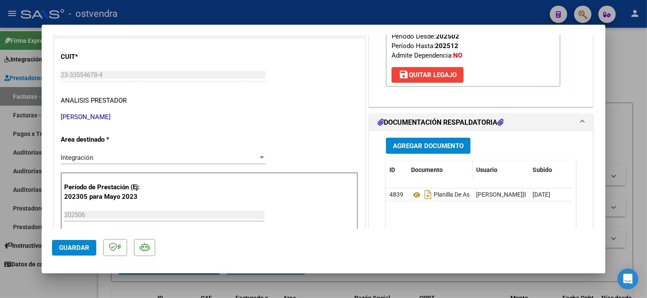
scroll to position [144, 0]
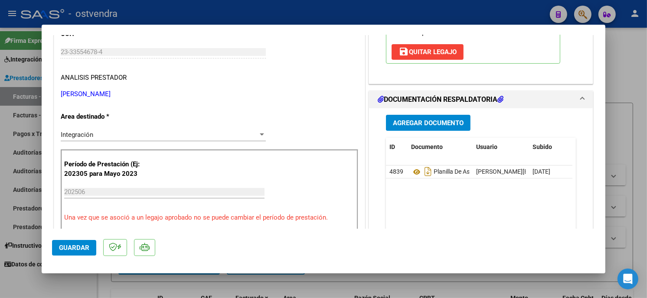
click at [427, 122] on span "Agregar Documento" at bounding box center [428, 123] width 71 height 8
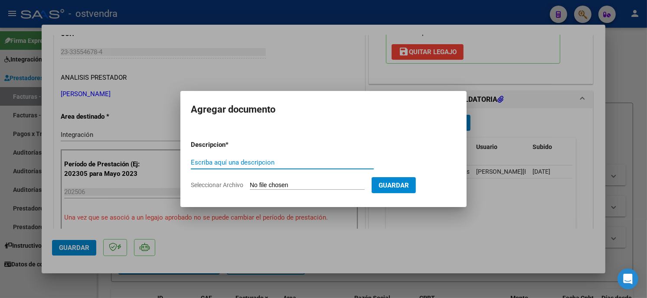
click at [271, 181] on app-file-uploader "Seleccionar Archivo" at bounding box center [281, 185] width 181 height 8
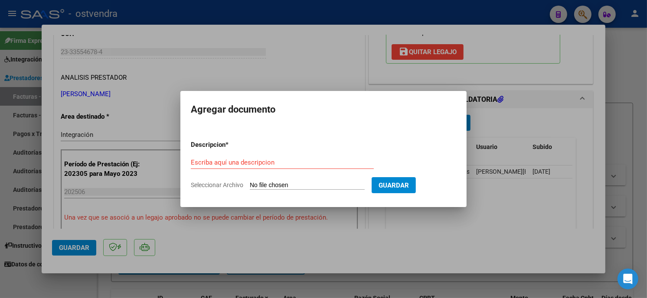
click at [282, 184] on input "Seleccionar Archivo" at bounding box center [307, 186] width 115 height 8
type input "C:\fakepath\[PERSON_NAME]-PSICOPE.pdf"
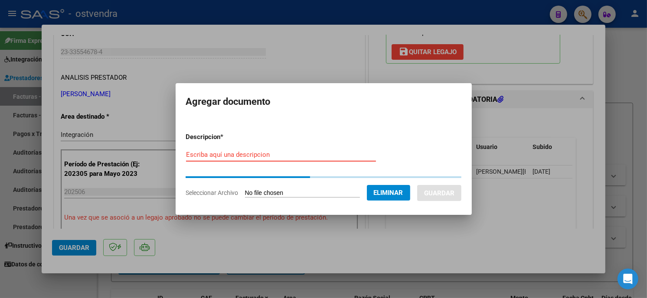
click at [269, 158] on input "Escriba aquí una descripcion" at bounding box center [281, 155] width 190 height 8
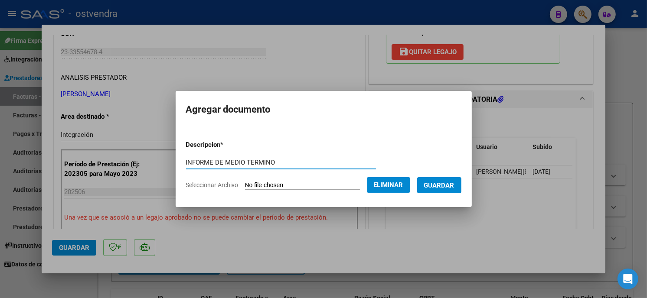
type input "INFORME DE MEDIO TERMINO"
click at [448, 184] on span "Guardar" at bounding box center [439, 186] width 30 height 8
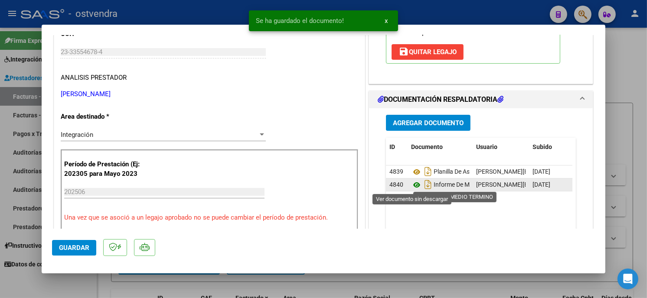
click at [413, 187] on icon at bounding box center [416, 185] width 11 height 10
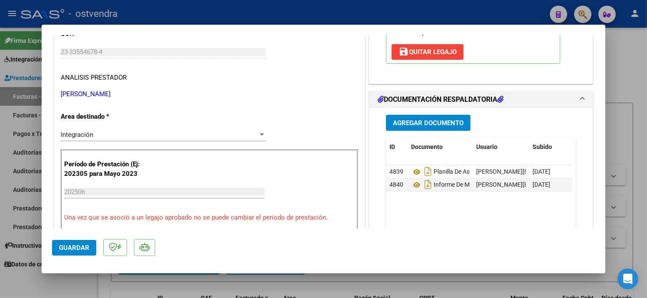
click at [75, 248] on span "Guardar" at bounding box center [74, 248] width 30 height 8
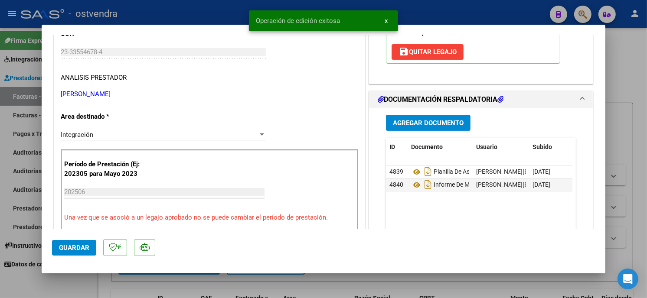
click at [164, 17] on div at bounding box center [323, 149] width 647 height 298
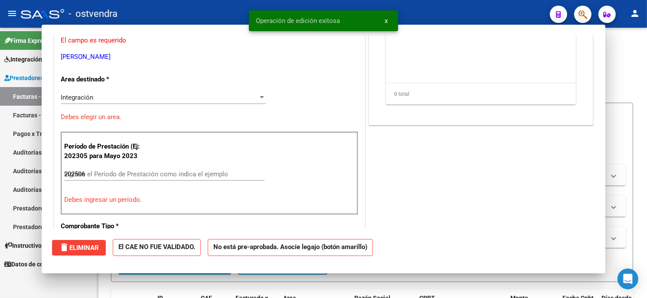
type input "$ 0,00"
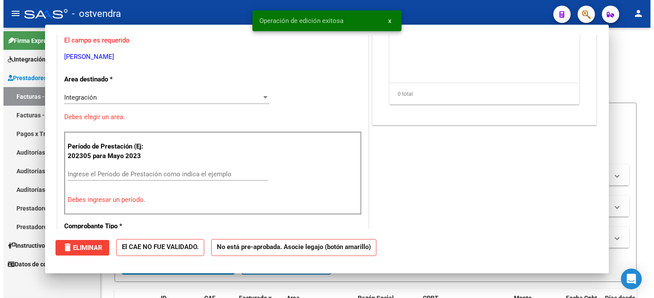
scroll to position [118, 0]
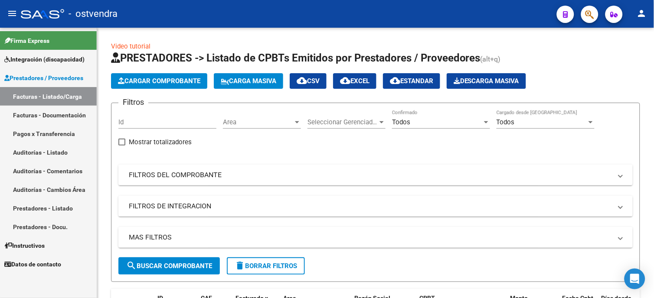
click at [65, 61] on span "Integración (discapacidad)" at bounding box center [44, 60] width 80 height 10
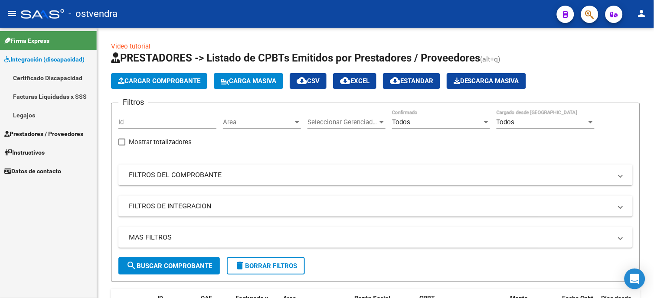
click at [76, 118] on link "Legajos" at bounding box center [48, 115] width 97 height 19
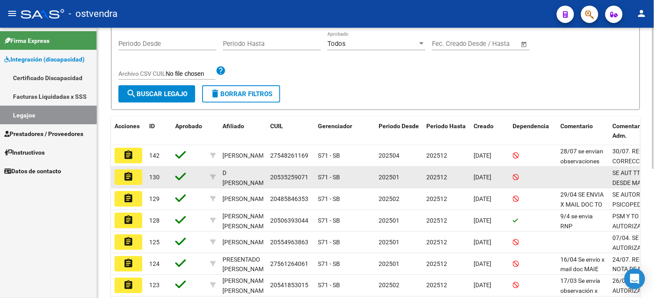
scroll to position [144, 0]
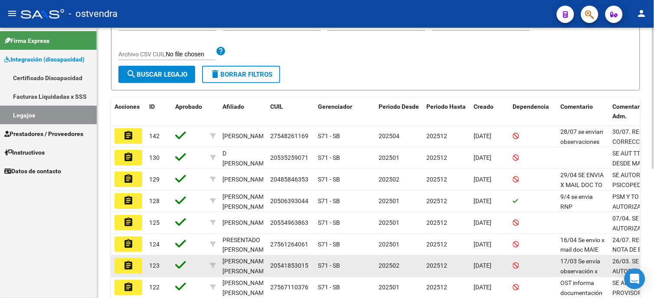
click at [135, 265] on button "assignment" at bounding box center [129, 267] width 28 height 16
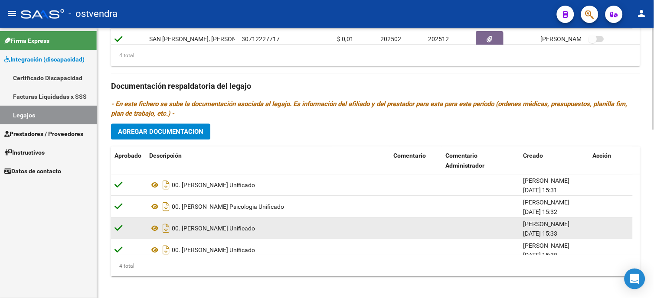
scroll to position [451, 0]
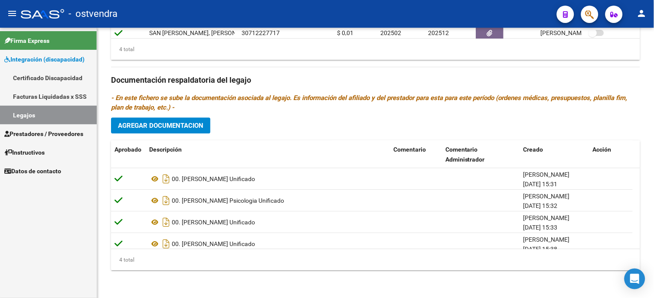
click at [79, 118] on link "Legajos" at bounding box center [48, 115] width 97 height 19
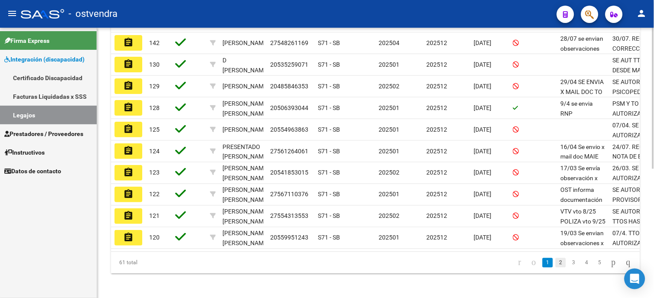
scroll to position [241, 0]
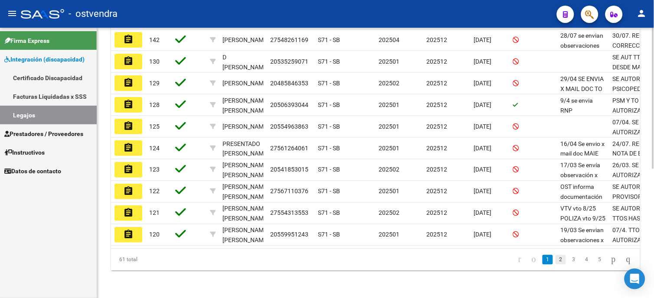
click at [556, 265] on link "2" at bounding box center [561, 261] width 10 height 10
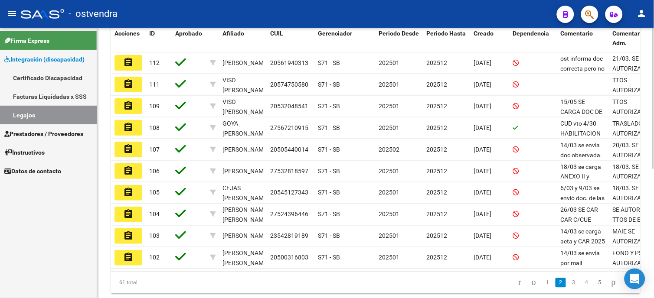
scroll to position [217, 0]
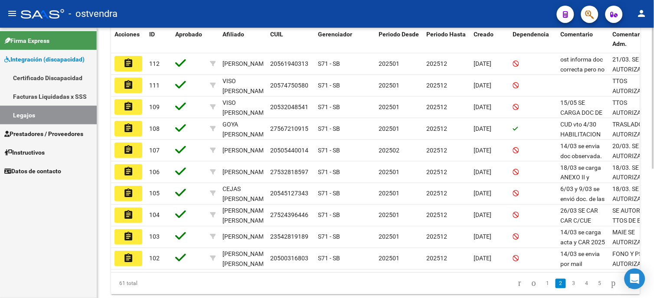
click at [653, 230] on div at bounding box center [653, 214] width 2 height 141
click at [569, 289] on link "3" at bounding box center [574, 284] width 10 height 10
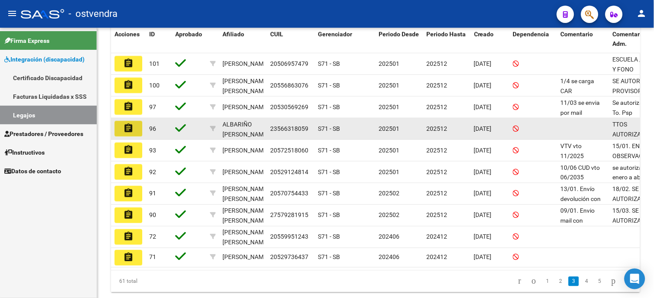
click at [127, 131] on mat-icon "assignment" at bounding box center [128, 128] width 10 height 10
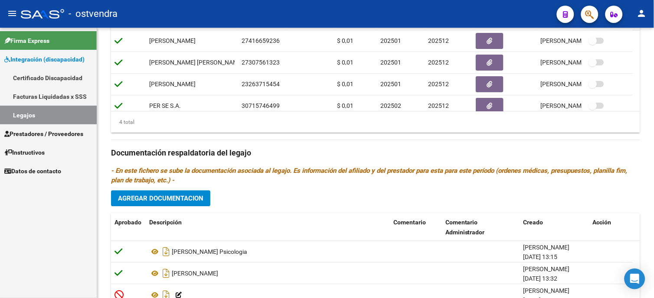
scroll to position [434, 0]
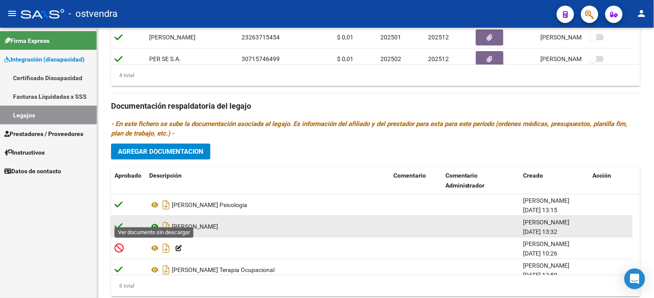
click at [154, 222] on icon at bounding box center [154, 227] width 11 height 10
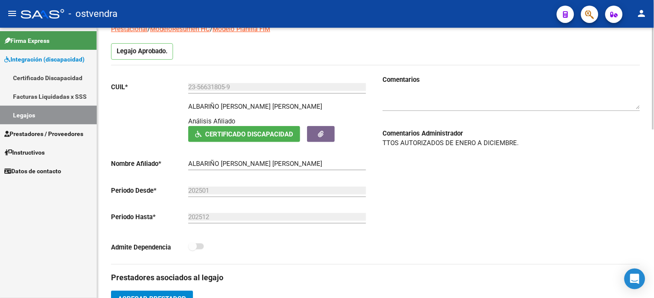
scroll to position [0, 0]
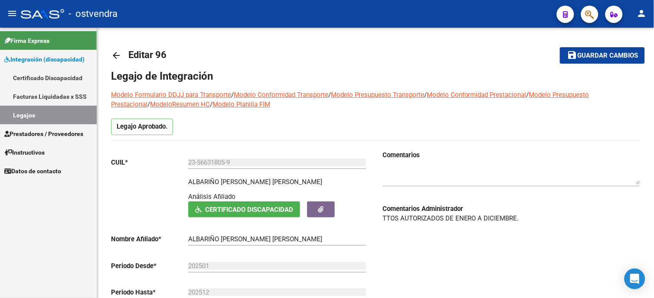
click at [20, 115] on link "Legajos" at bounding box center [48, 115] width 97 height 19
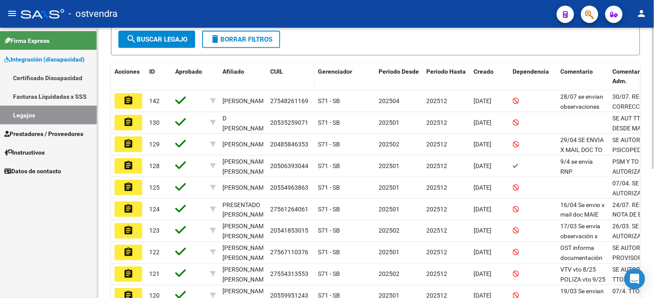
scroll to position [193, 0]
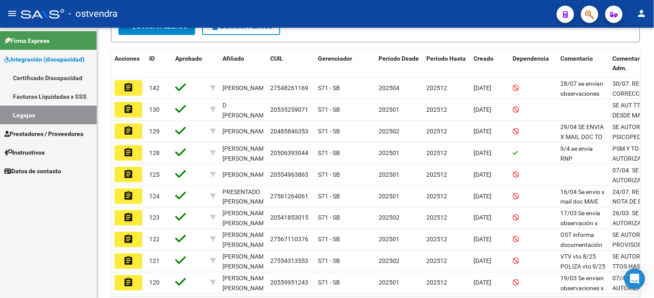
click at [49, 56] on span "Integración (discapacidad)" at bounding box center [44, 60] width 80 height 10
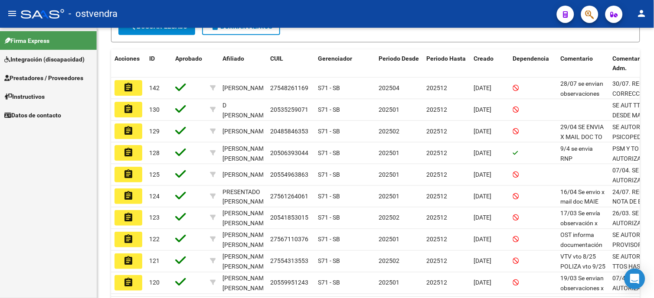
click at [73, 74] on span "Prestadores / Proveedores" at bounding box center [43, 78] width 79 height 10
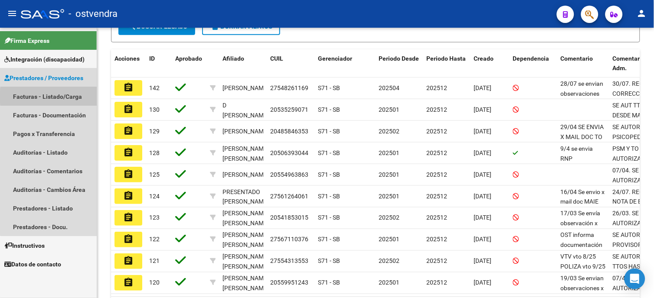
click at [71, 97] on link "Facturas - Listado/Carga" at bounding box center [48, 96] width 97 height 19
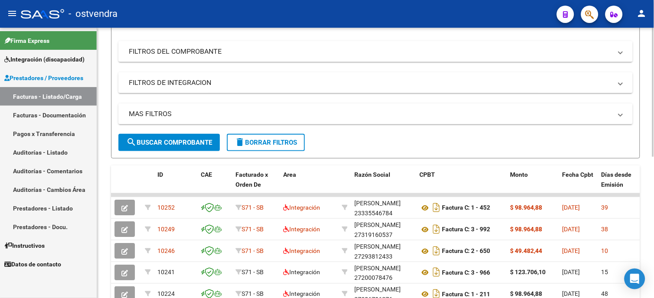
scroll to position [48, 0]
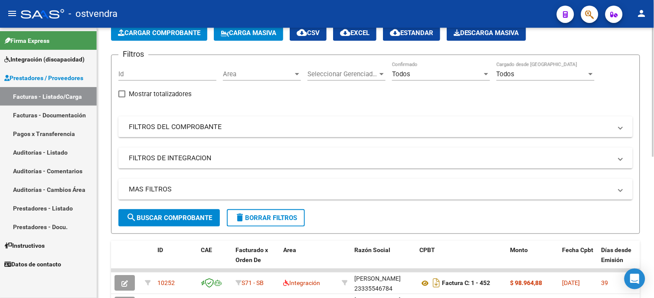
click at [437, 77] on div "Todos" at bounding box center [437, 74] width 90 height 8
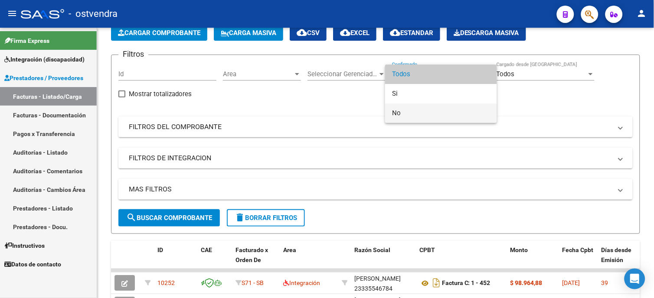
click at [434, 105] on span "No" at bounding box center [441, 114] width 98 height 20
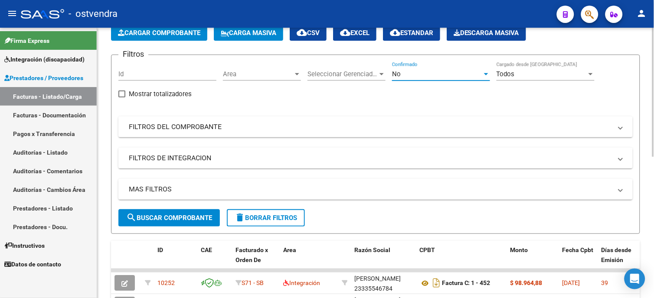
click at [135, 215] on mat-icon "search" at bounding box center [131, 218] width 10 height 10
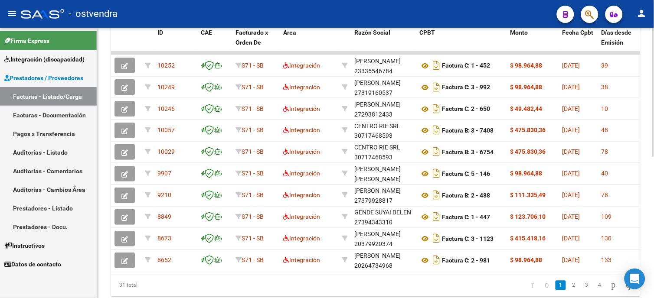
scroll to position [271, 0]
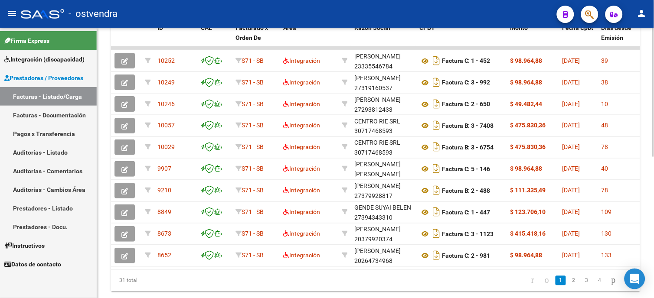
click at [649, 241] on div "Video tutorial PRESTADORES -> Listado de CPBTs Emitidos por Prestadores / Prove…" at bounding box center [376, 38] width 559 height 563
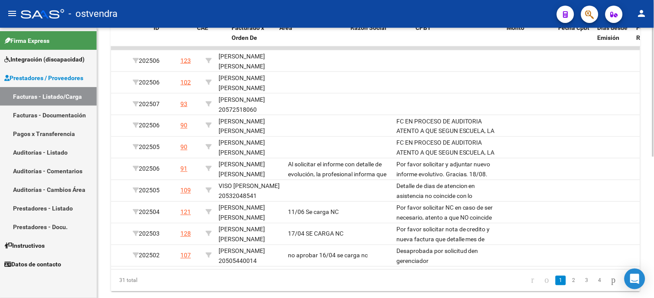
scroll to position [0, 0]
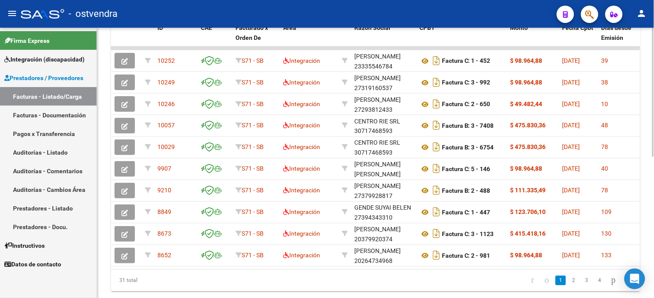
drag, startPoint x: 352, startPoint y: 286, endPoint x: 347, endPoint y: 285, distance: 4.9
click at [352, 286] on datatable-pager "1 2 3 4" at bounding box center [428, 281] width 416 height 15
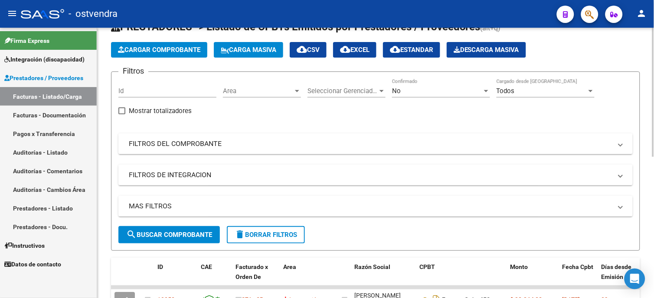
scroll to position [29, 0]
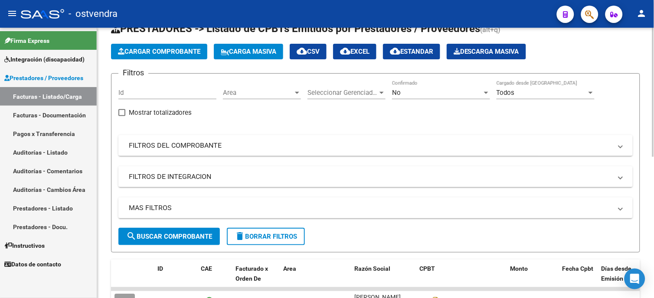
click at [206, 236] on span "search Buscar Comprobante" at bounding box center [169, 237] width 86 height 8
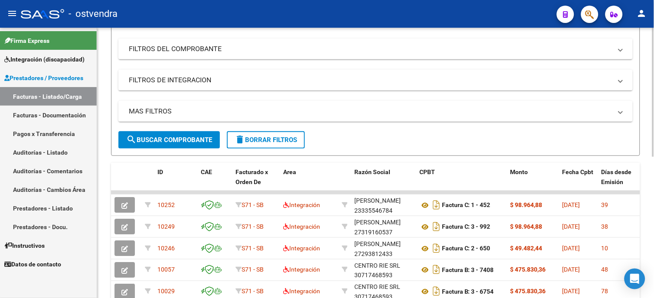
scroll to position [174, 0]
